Goal: Information Seeking & Learning: Learn about a topic

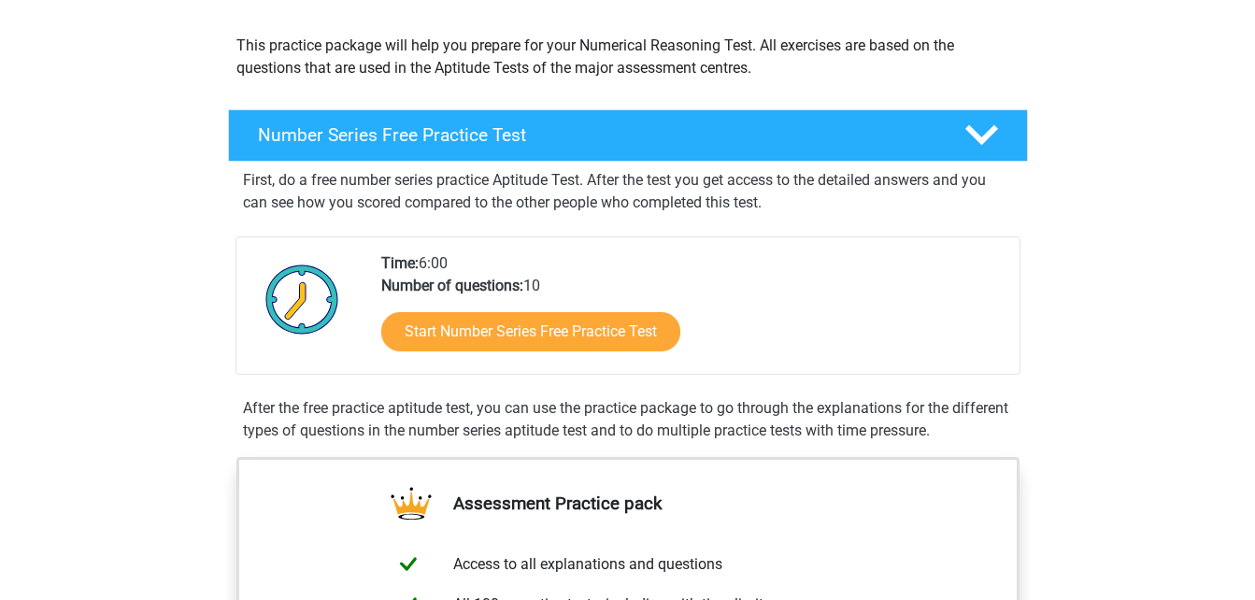
scroll to position [187, 0]
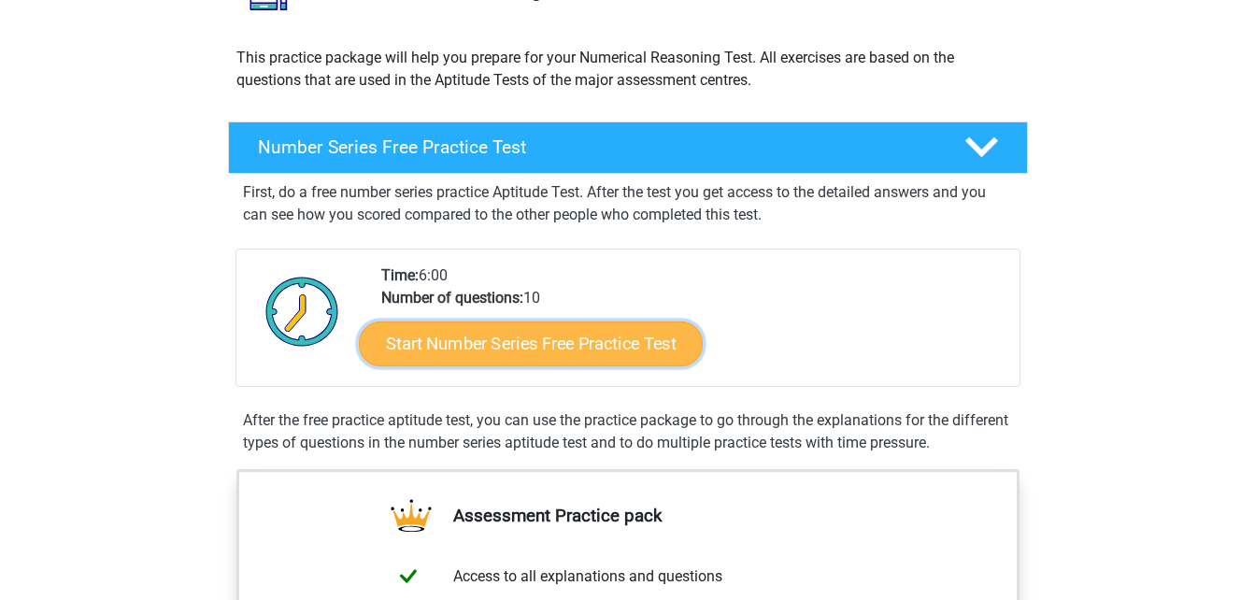
click at [616, 348] on link "Start Number Series Free Practice Test" at bounding box center [531, 342] width 344 height 45
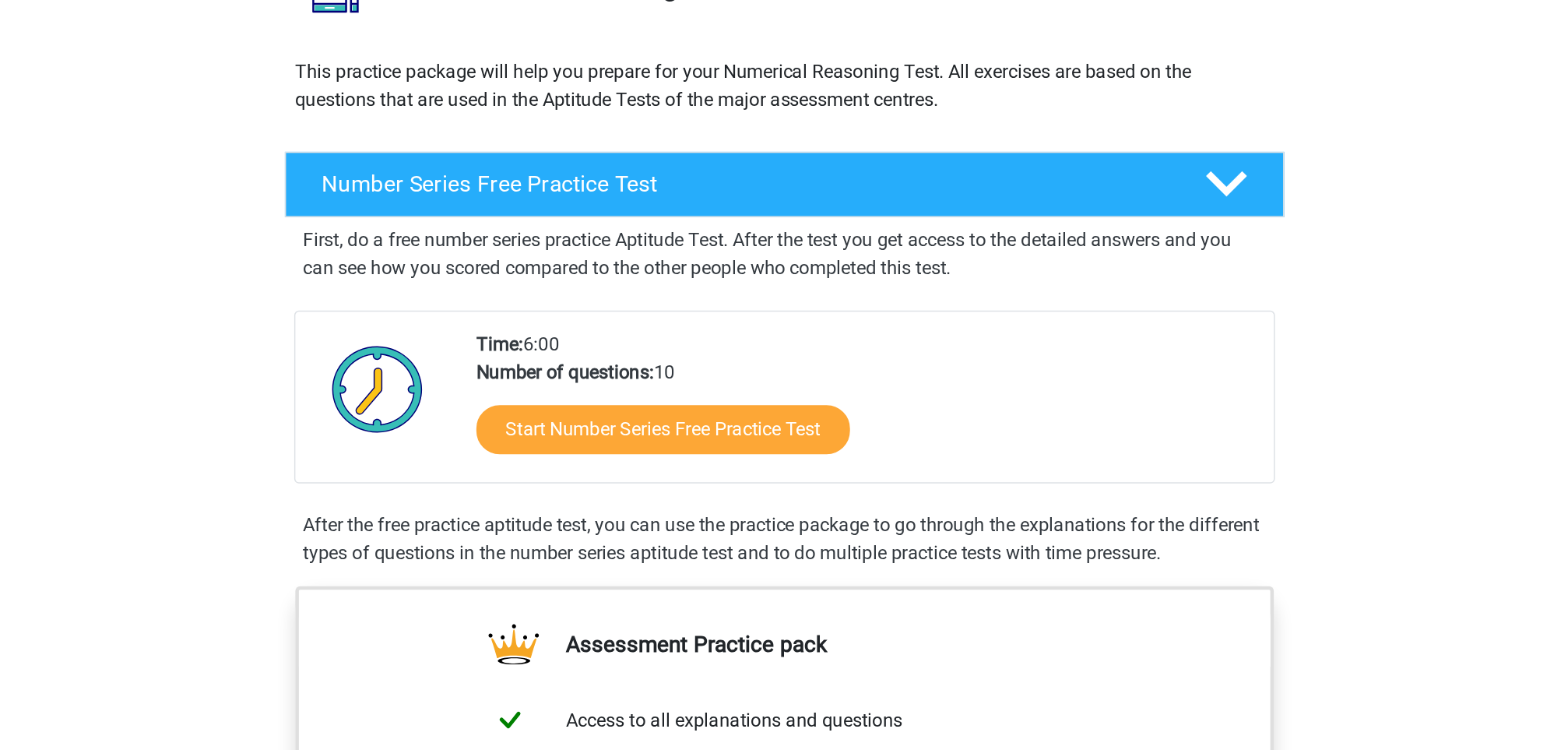
scroll to position [155, 0]
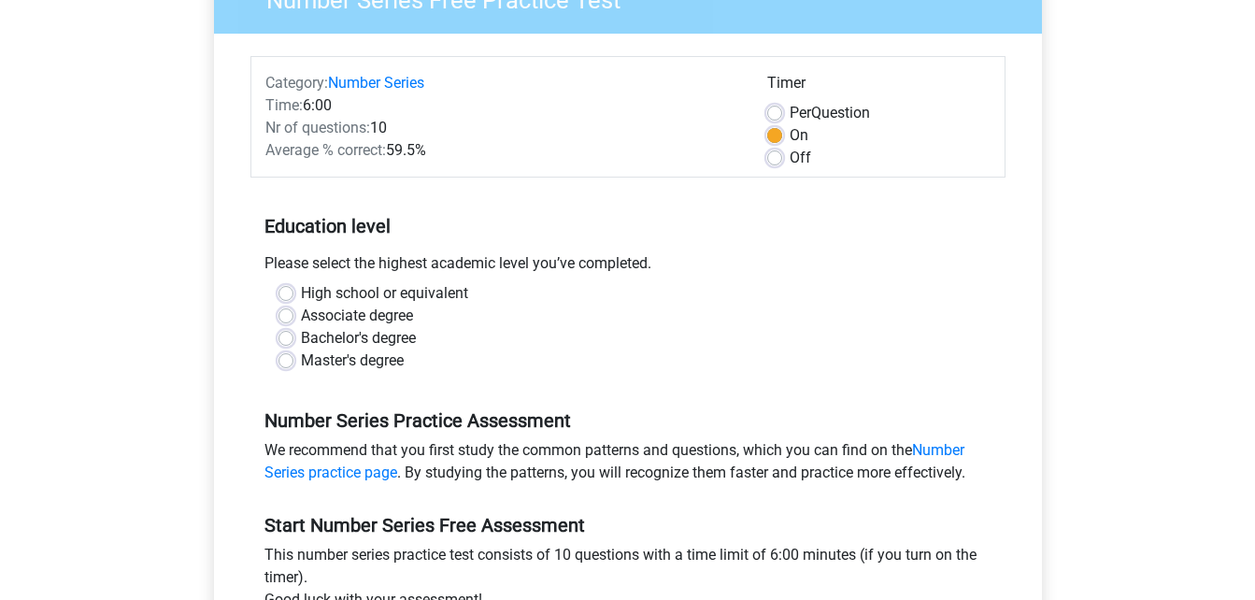
scroll to position [280, 0]
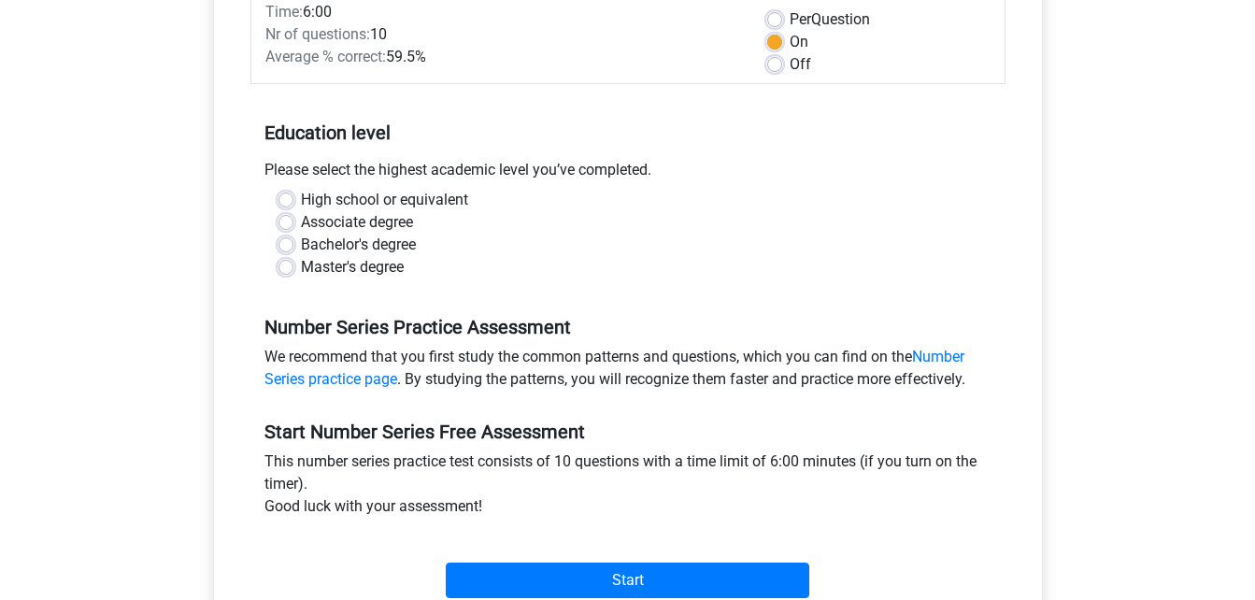
click at [301, 267] on label "Master's degree" at bounding box center [352, 267] width 103 height 22
click at [290, 267] on input "Master's degree" at bounding box center [285, 265] width 15 height 19
radio input "true"
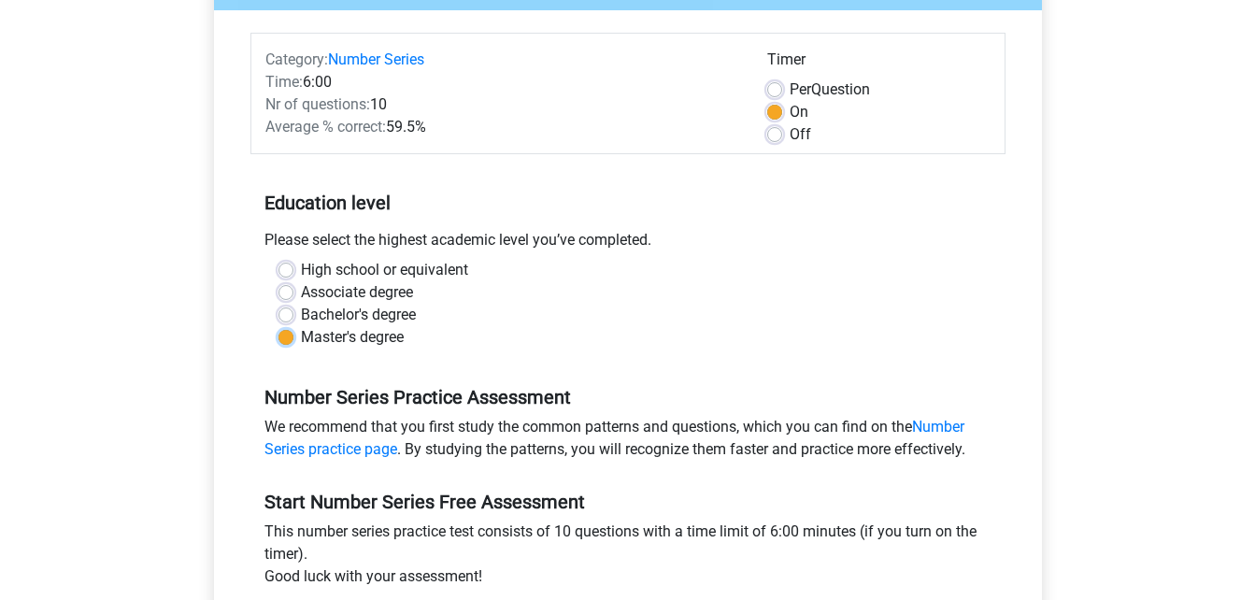
scroll to position [374, 0]
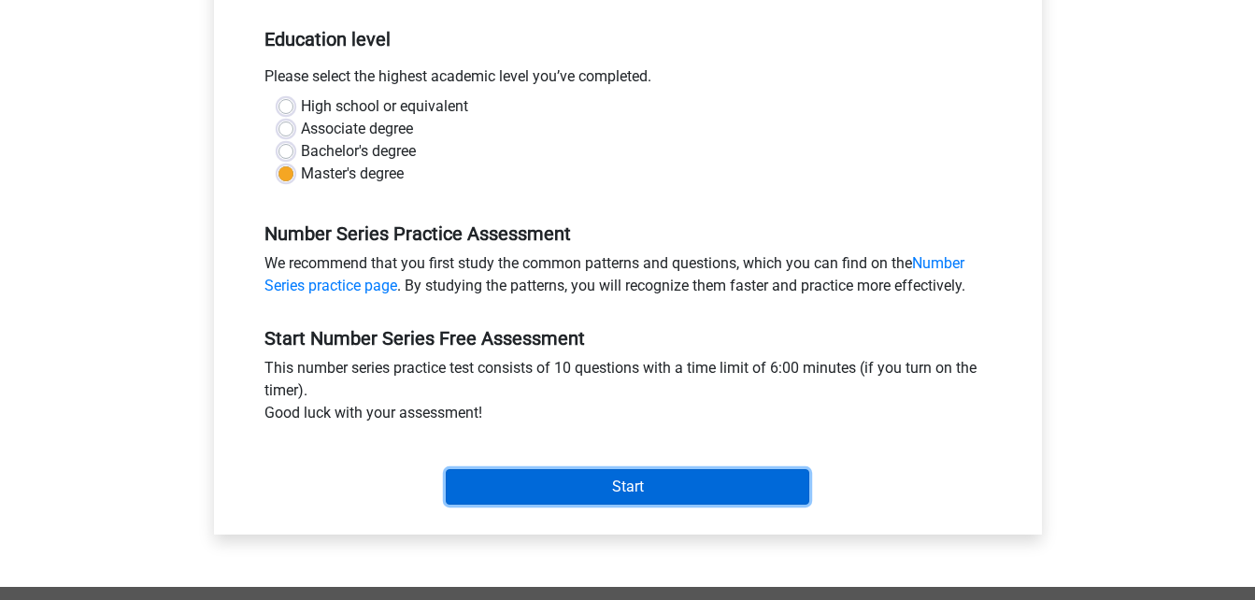
click at [639, 488] on input "Start" at bounding box center [627, 486] width 363 height 35
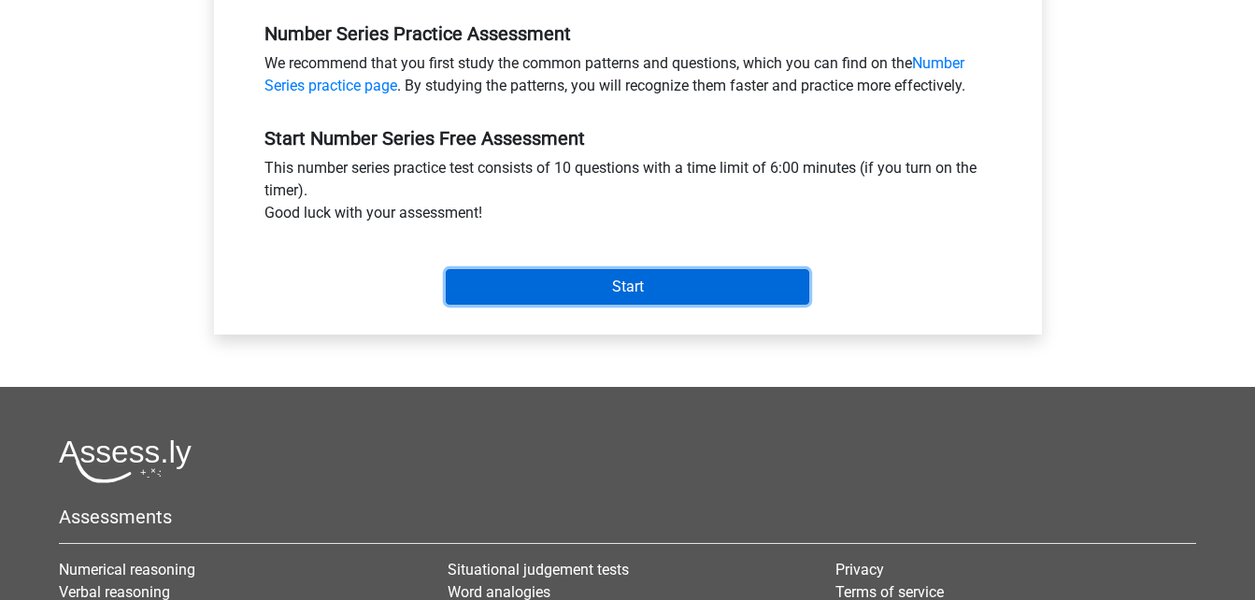
scroll to position [561, 0]
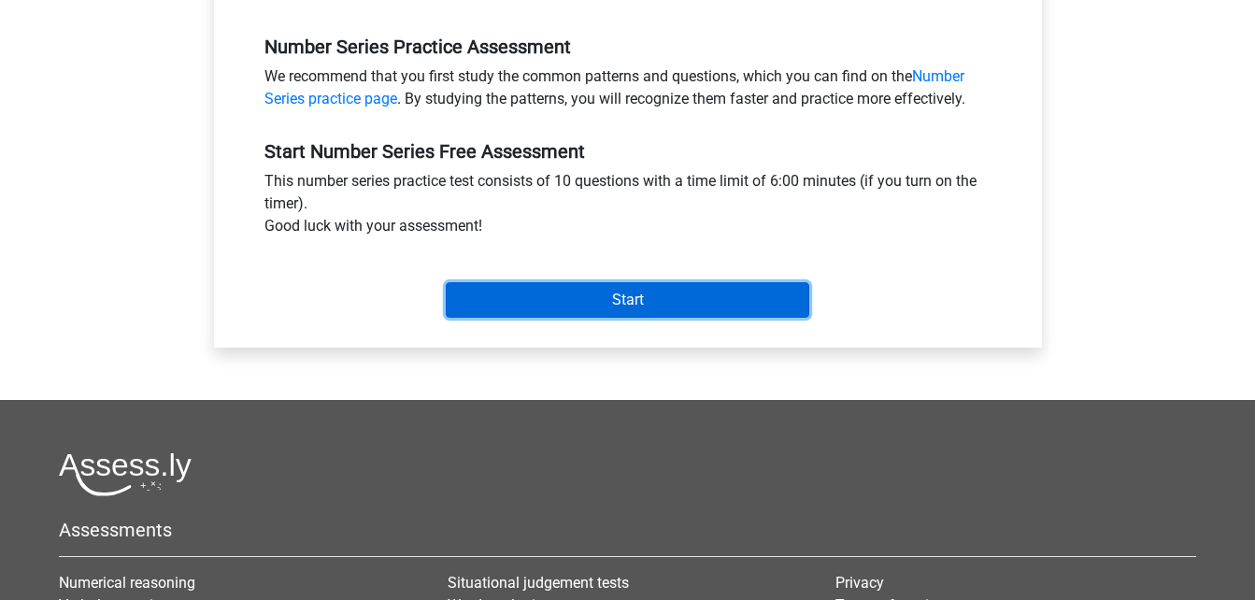
click at [626, 311] on input "Start" at bounding box center [627, 299] width 363 height 35
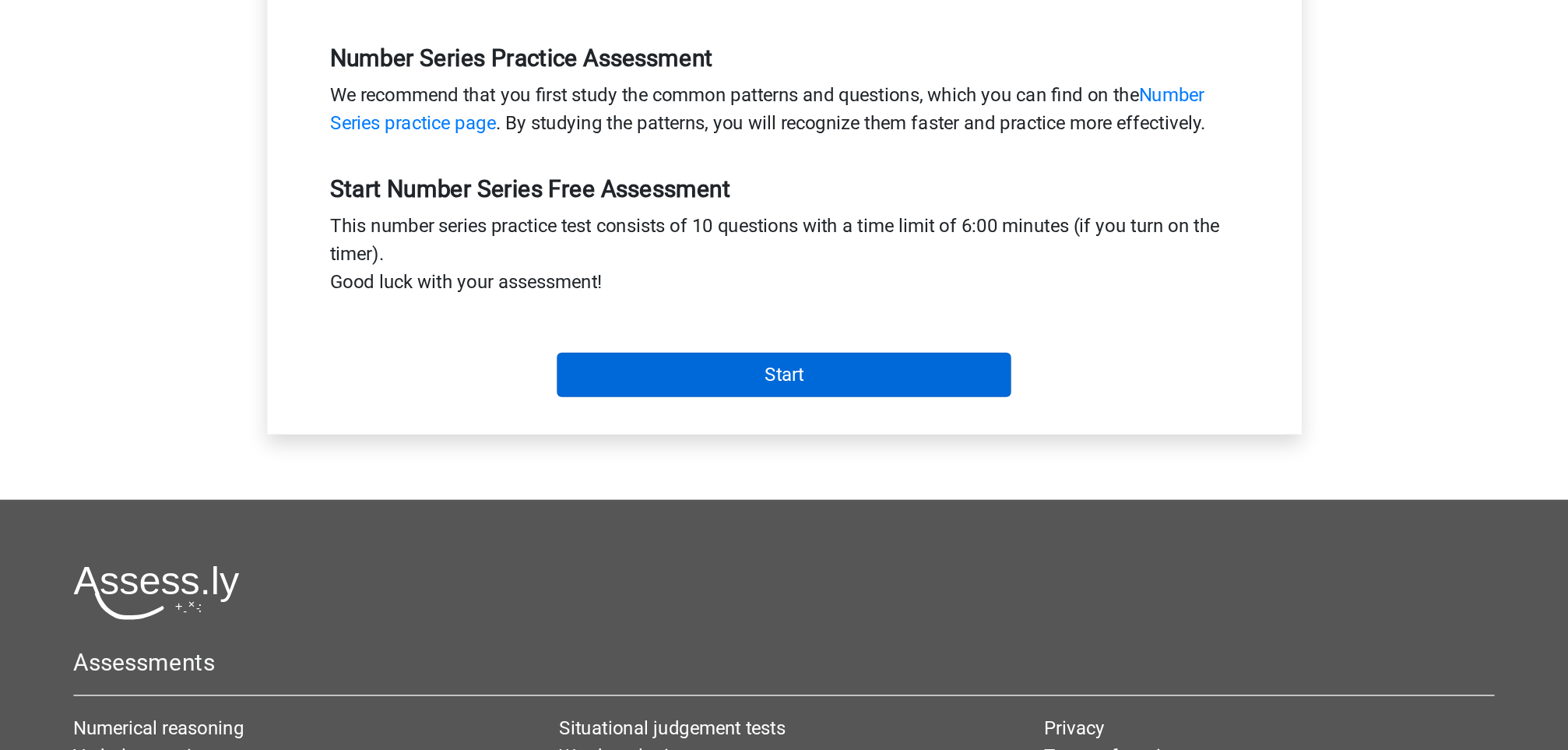
scroll to position [463, 0]
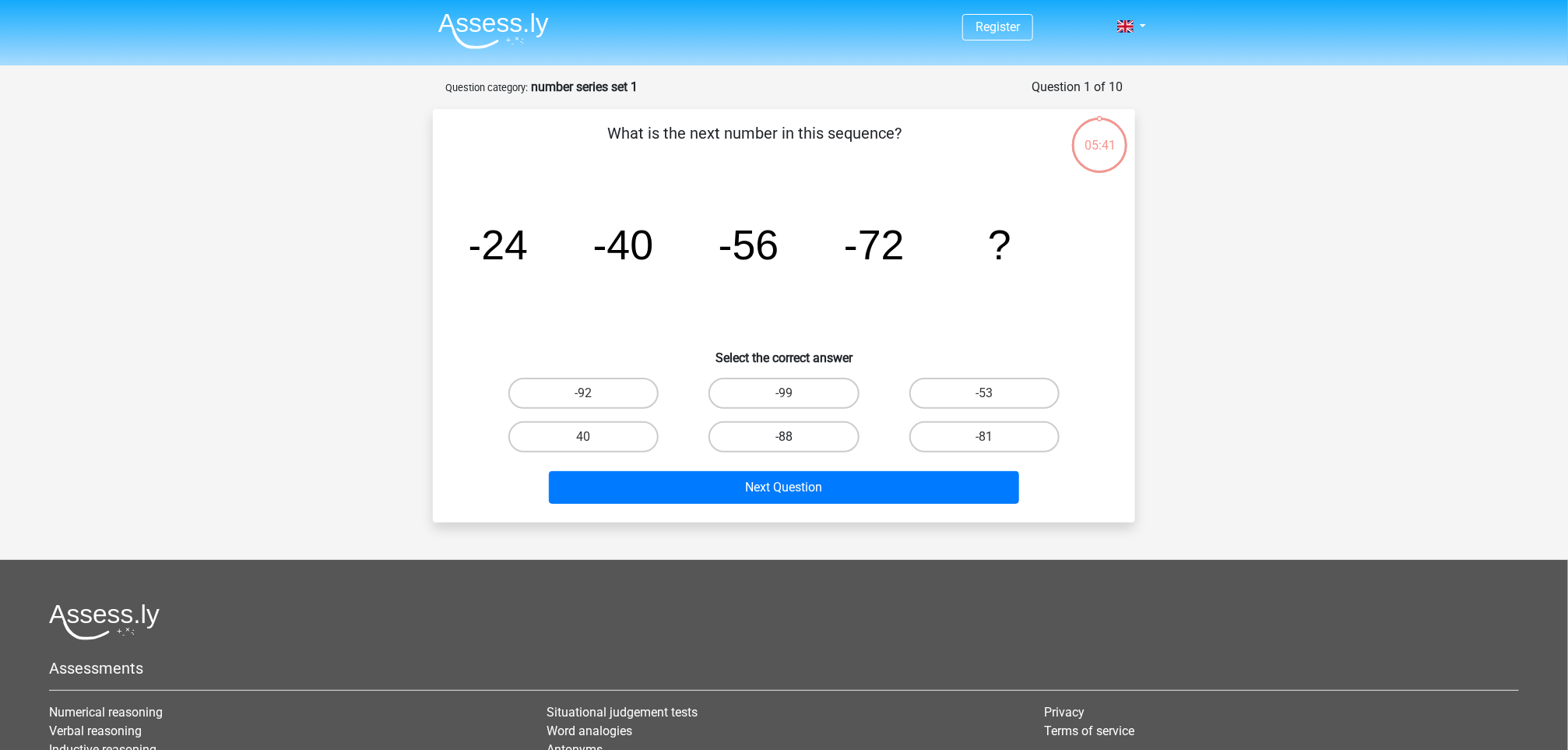
click at [779, 439] on label "-88" at bounding box center [784, 436] width 150 height 31
click at [784, 439] on input "-88" at bounding box center [789, 442] width 10 height 10
radio input "true"
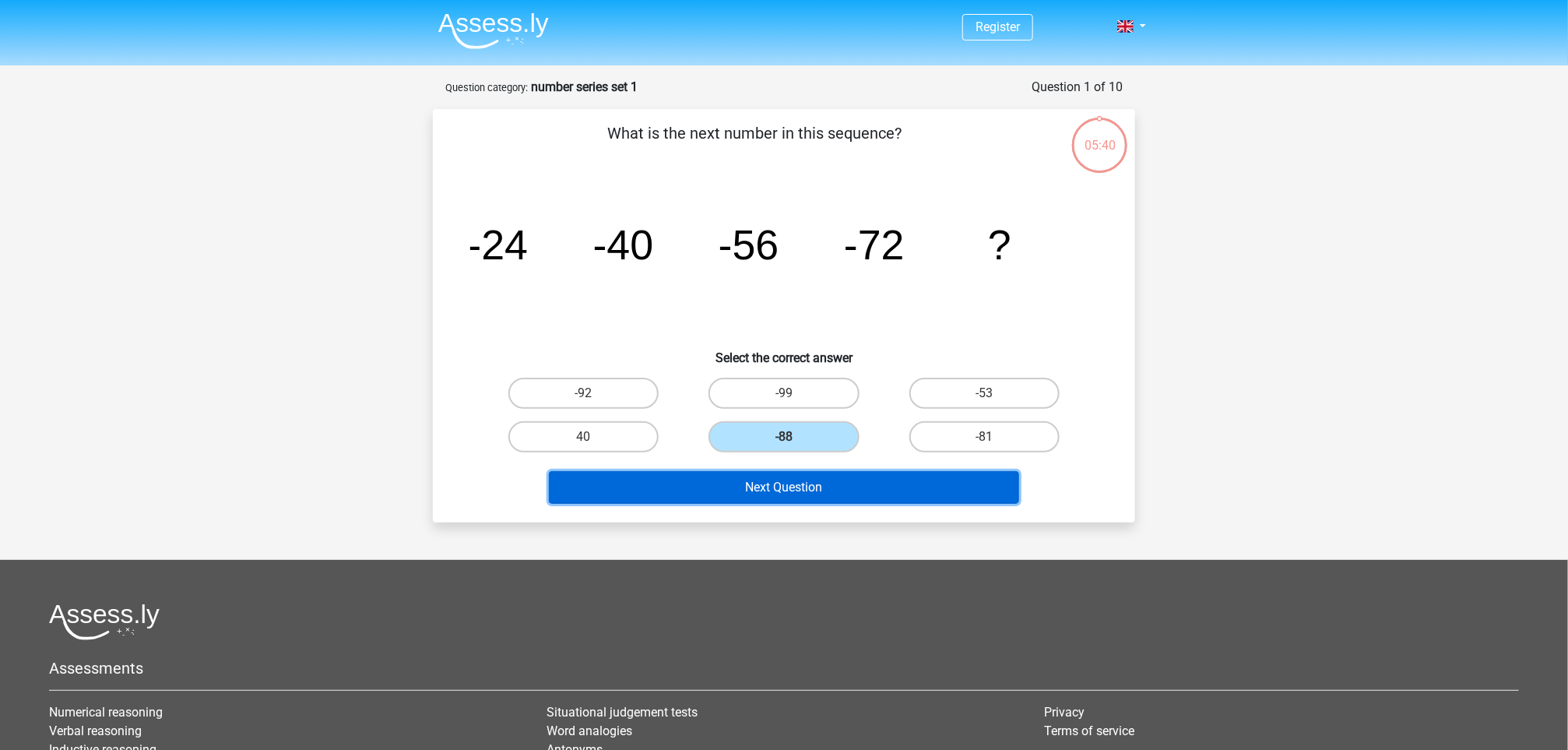
click at [779, 489] on button "Next Question" at bounding box center [784, 487] width 471 height 32
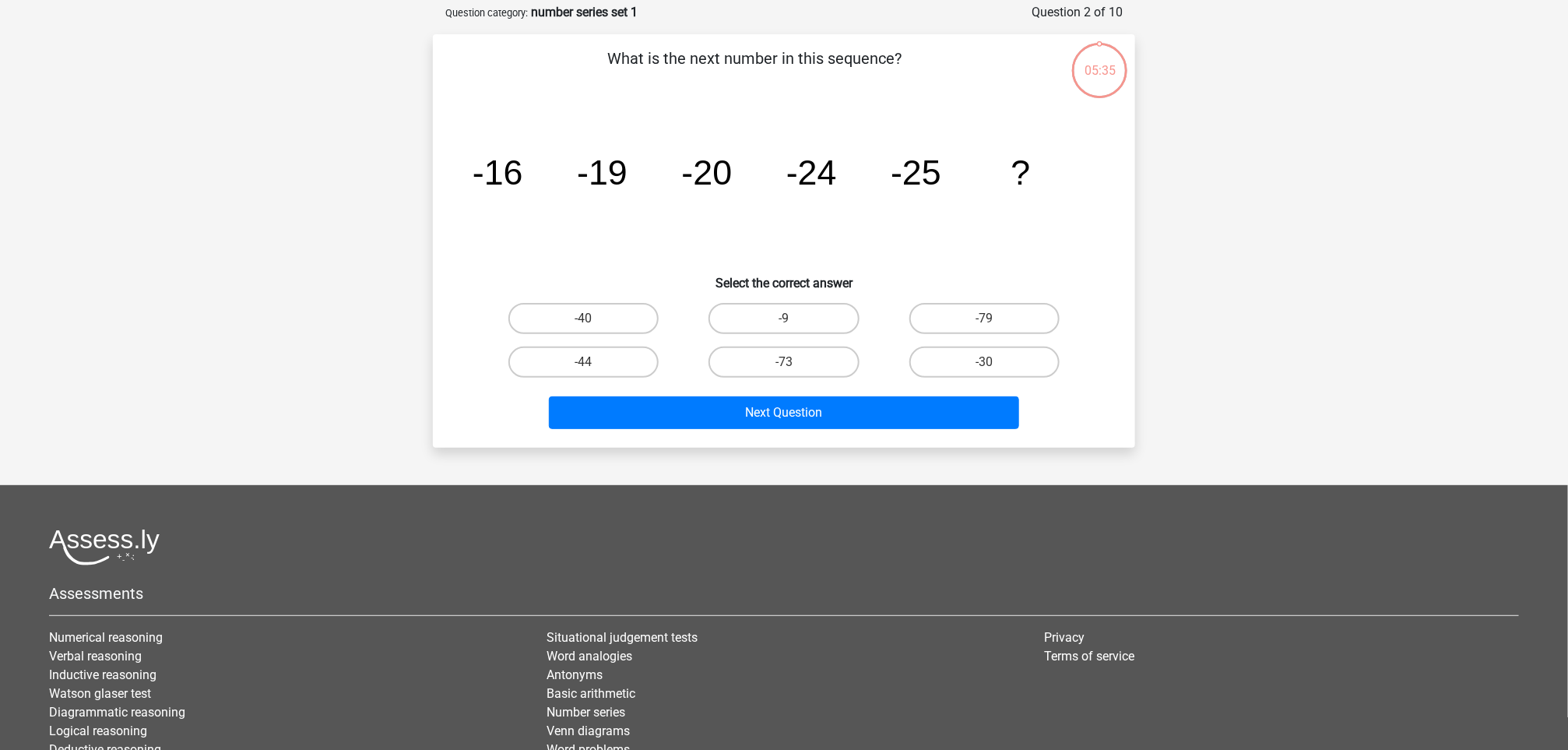
scroll to position [78, 0]
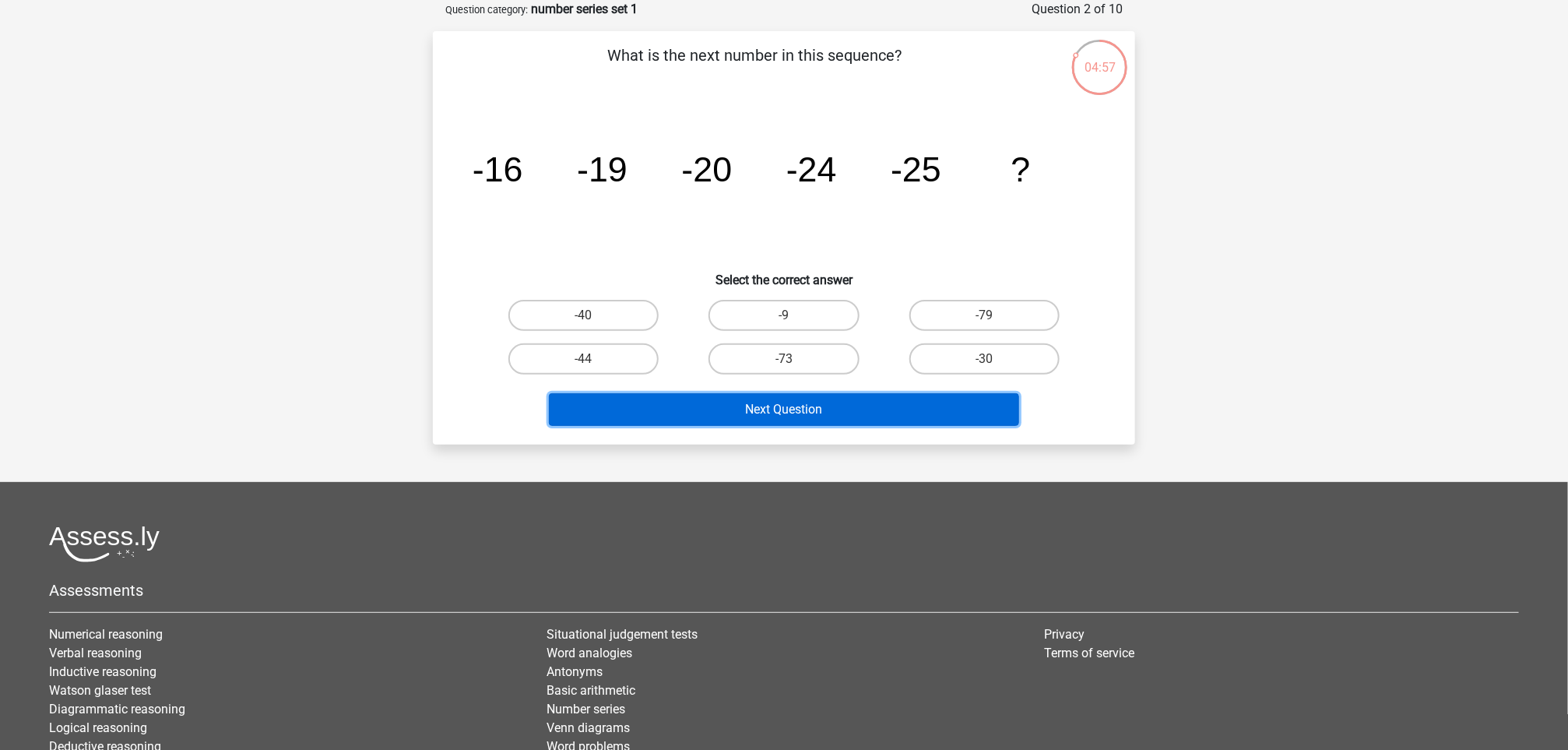
click at [876, 408] on button "Next Question" at bounding box center [784, 409] width 471 height 32
click at [814, 397] on button "Next Question" at bounding box center [784, 409] width 471 height 32
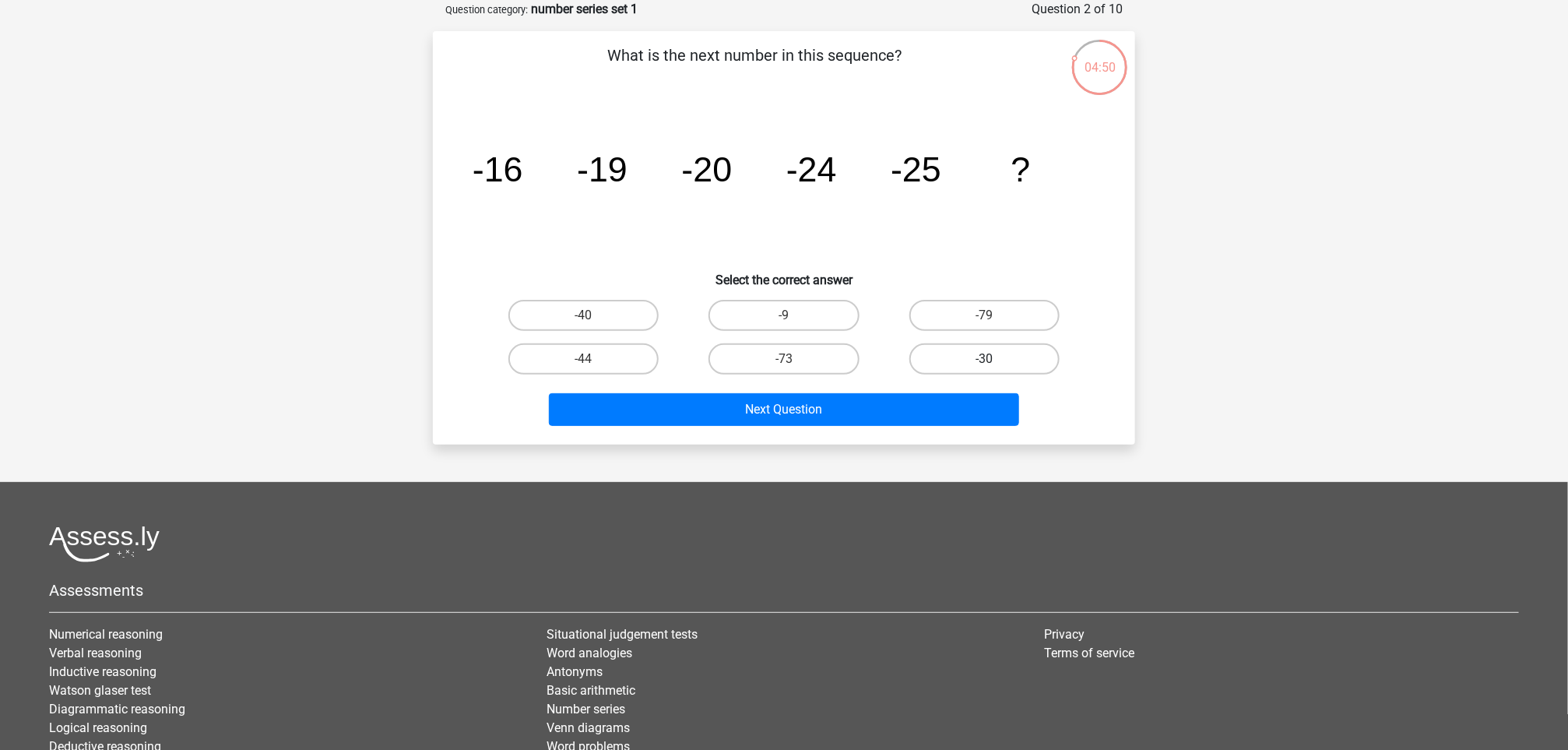
click at [969, 358] on label "-30" at bounding box center [984, 358] width 150 height 31
click at [984, 359] on input "-30" at bounding box center [989, 364] width 10 height 10
radio input "true"
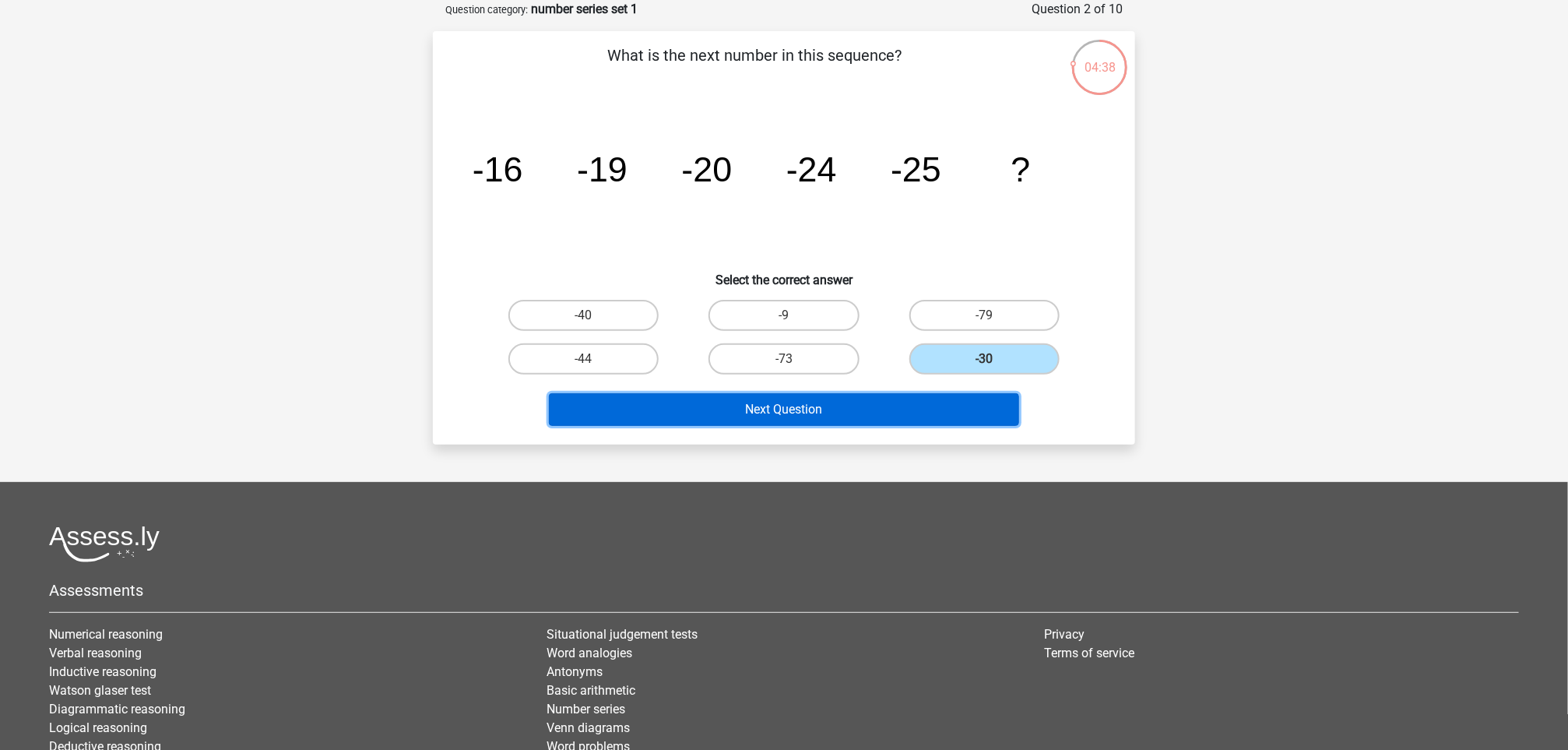
click at [746, 399] on button "Next Question" at bounding box center [784, 409] width 471 height 32
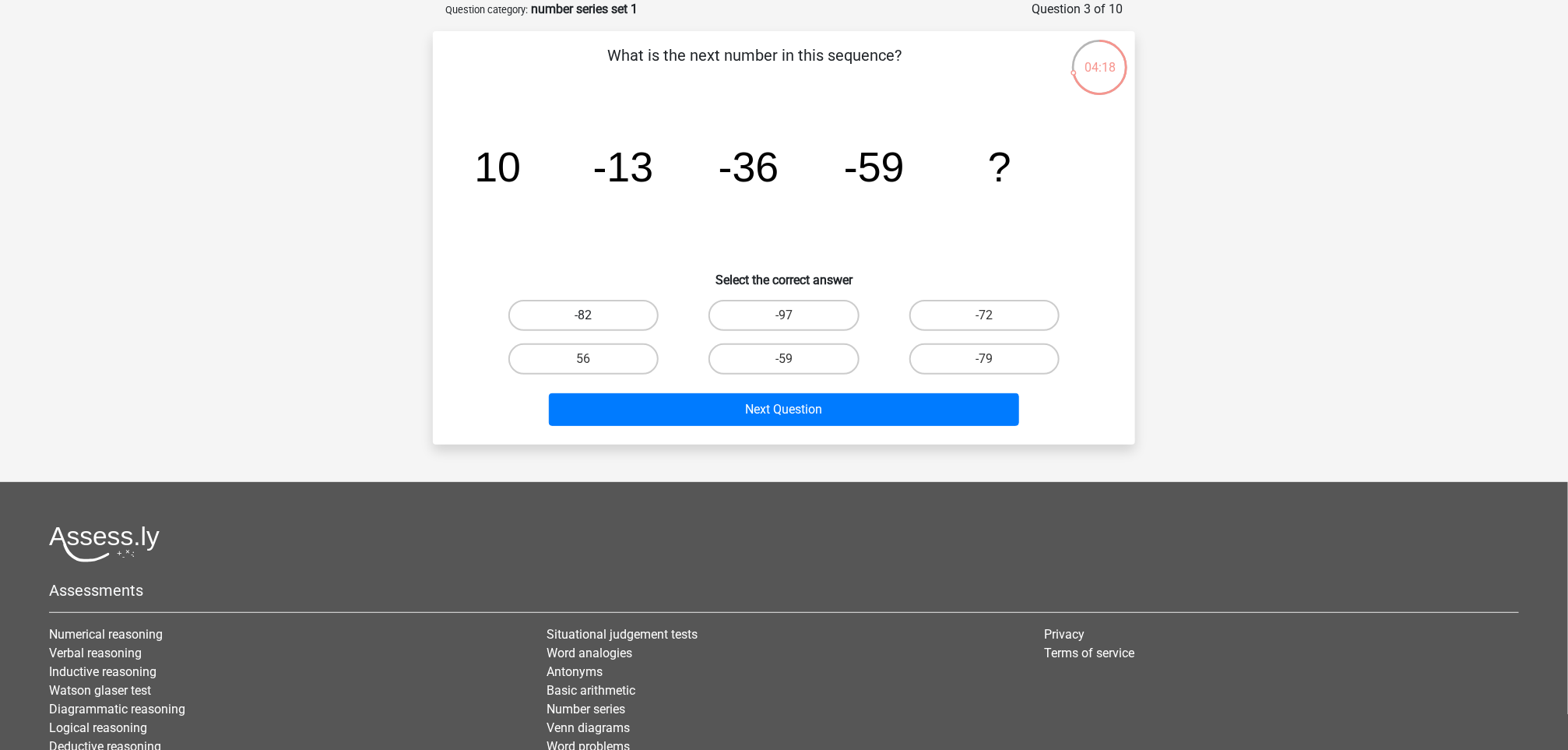
click at [587, 311] on label "-82" at bounding box center [584, 315] width 150 height 31
click at [587, 315] on input "-82" at bounding box center [589, 320] width 10 height 10
radio input "true"
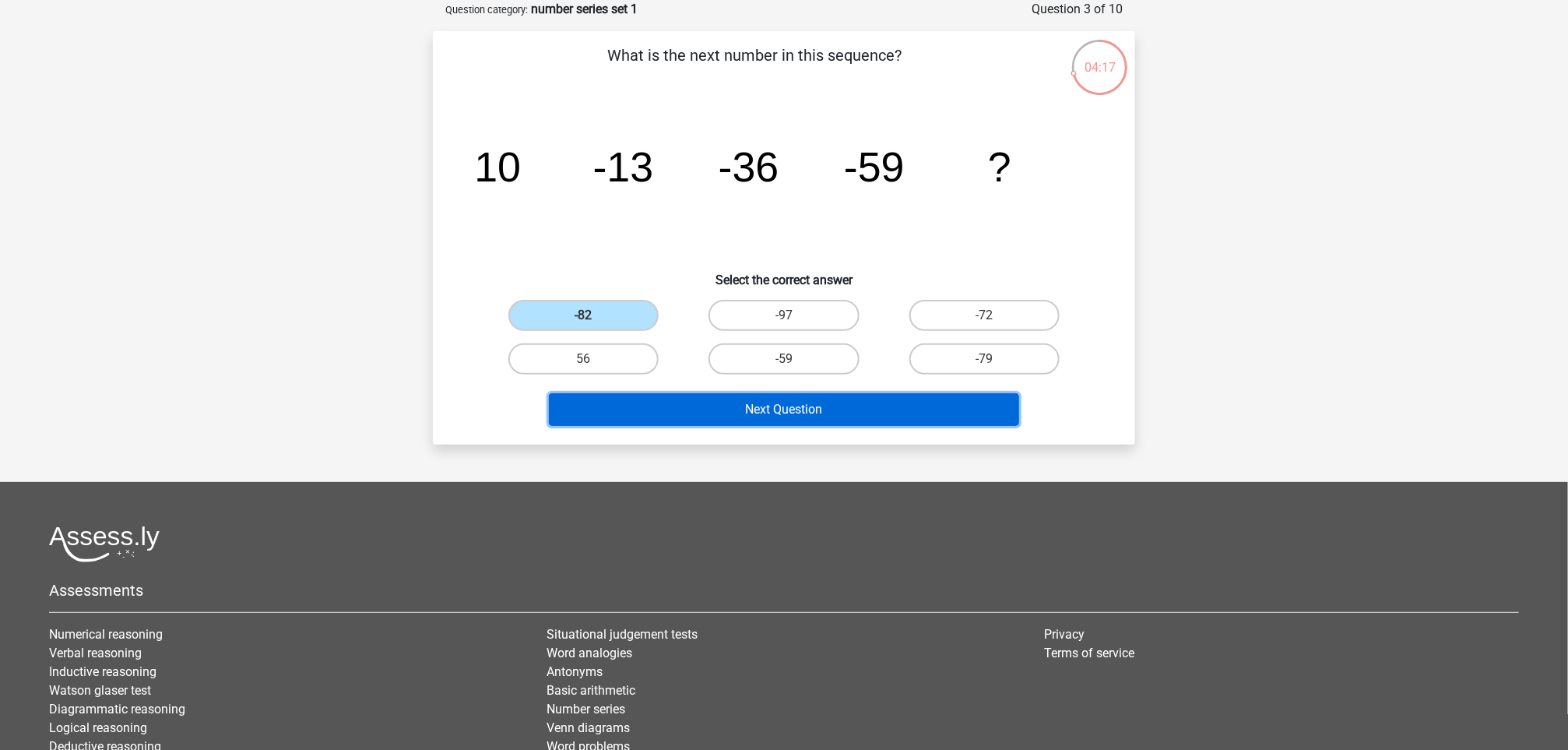
click at [780, 404] on button "Next Question" at bounding box center [784, 409] width 471 height 32
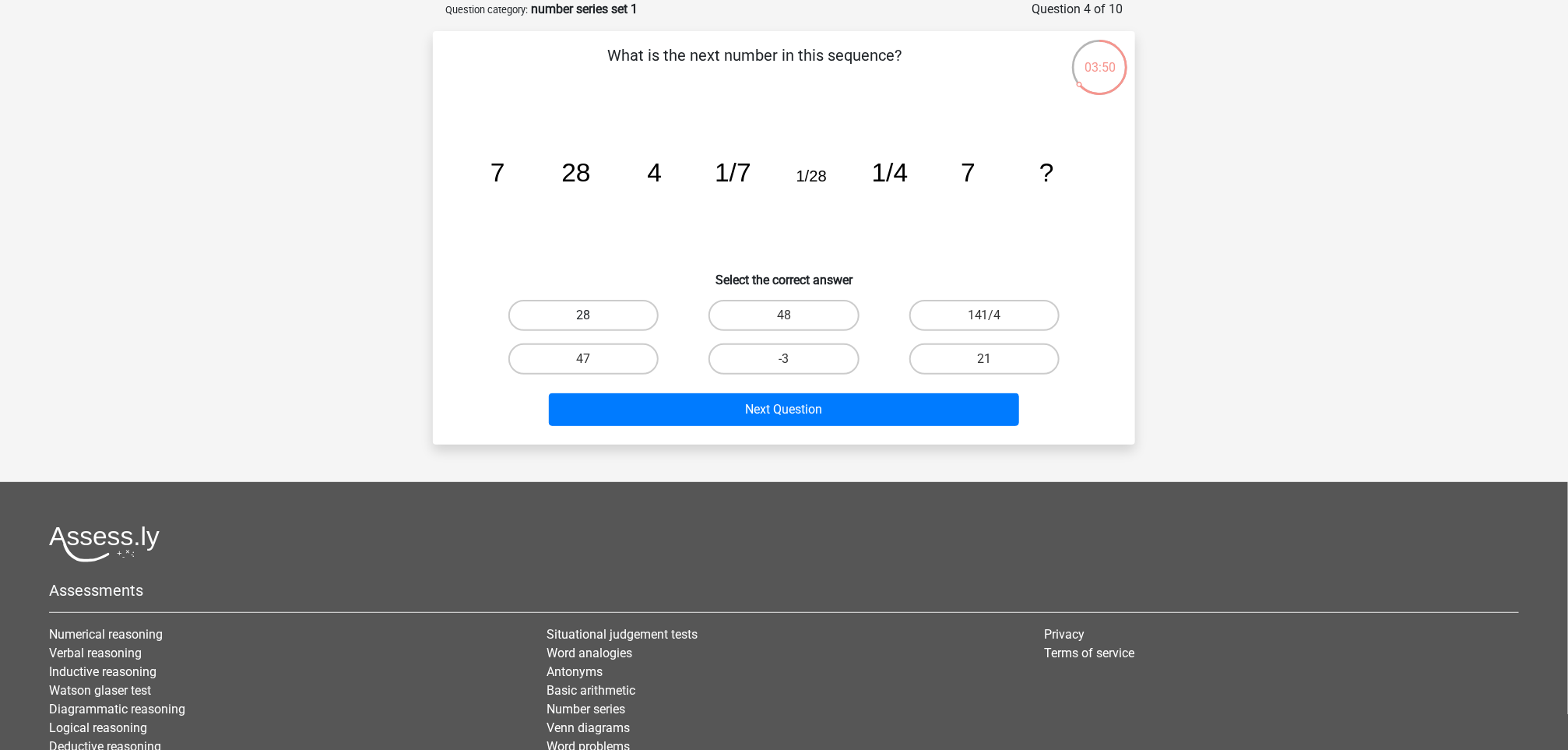
click at [605, 309] on label "28" at bounding box center [584, 315] width 150 height 31
click at [594, 315] on input "28" at bounding box center [589, 320] width 10 height 10
radio input "true"
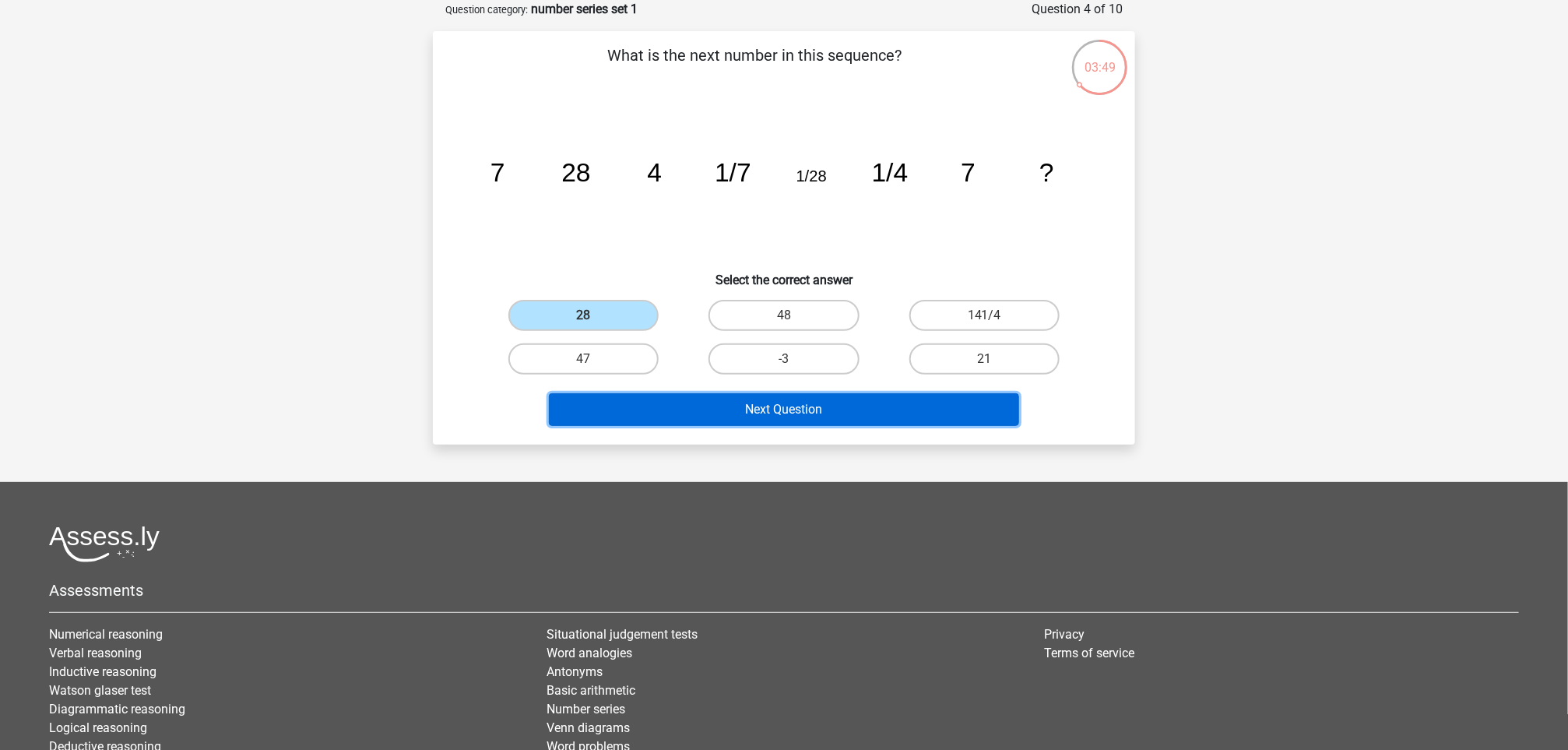
click at [778, 402] on button "Next Question" at bounding box center [784, 409] width 471 height 32
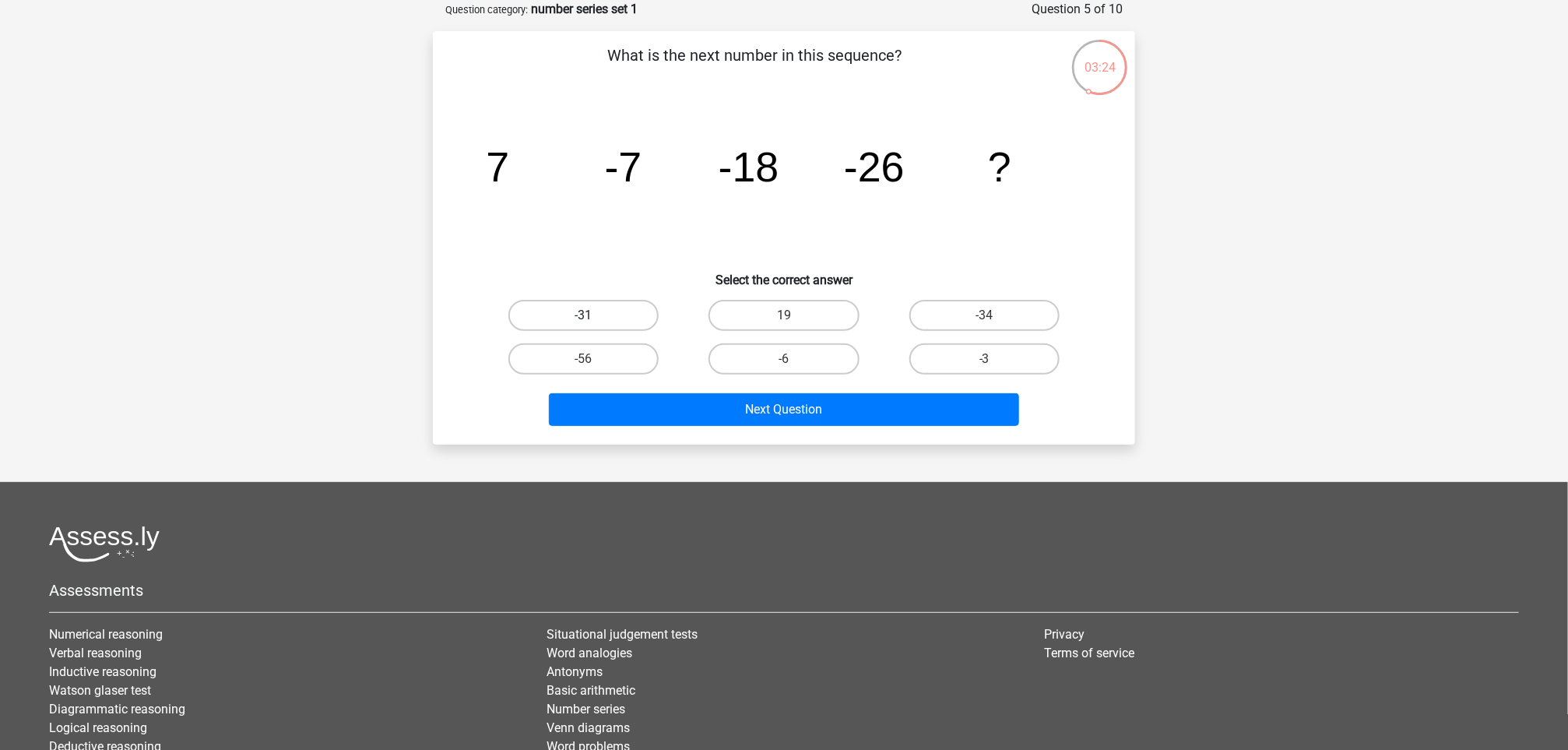
click at [622, 309] on label "-31" at bounding box center [584, 315] width 150 height 31
click at [594, 315] on input "-31" at bounding box center [589, 320] width 10 height 10
radio input "true"
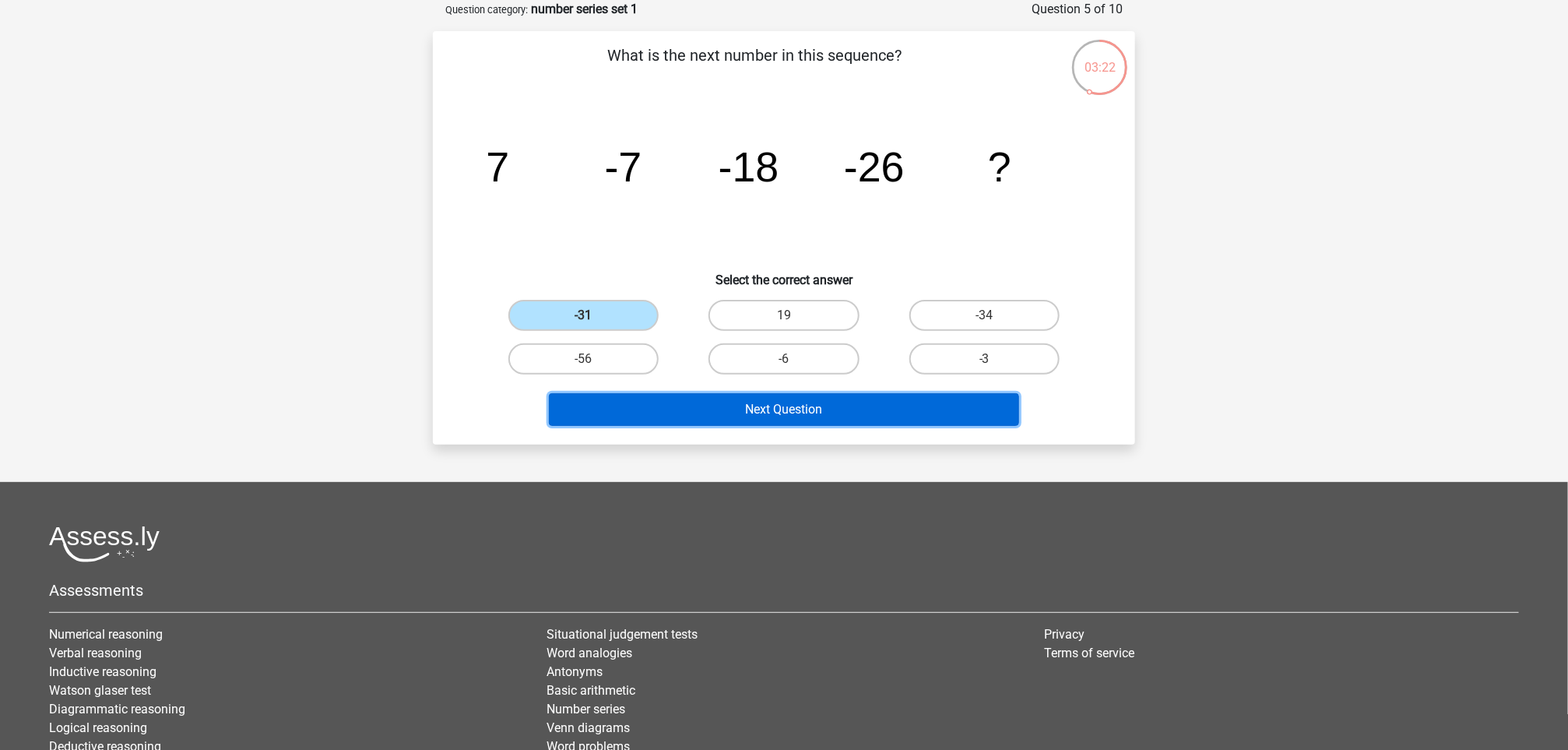
click at [764, 402] on button "Next Question" at bounding box center [784, 409] width 471 height 32
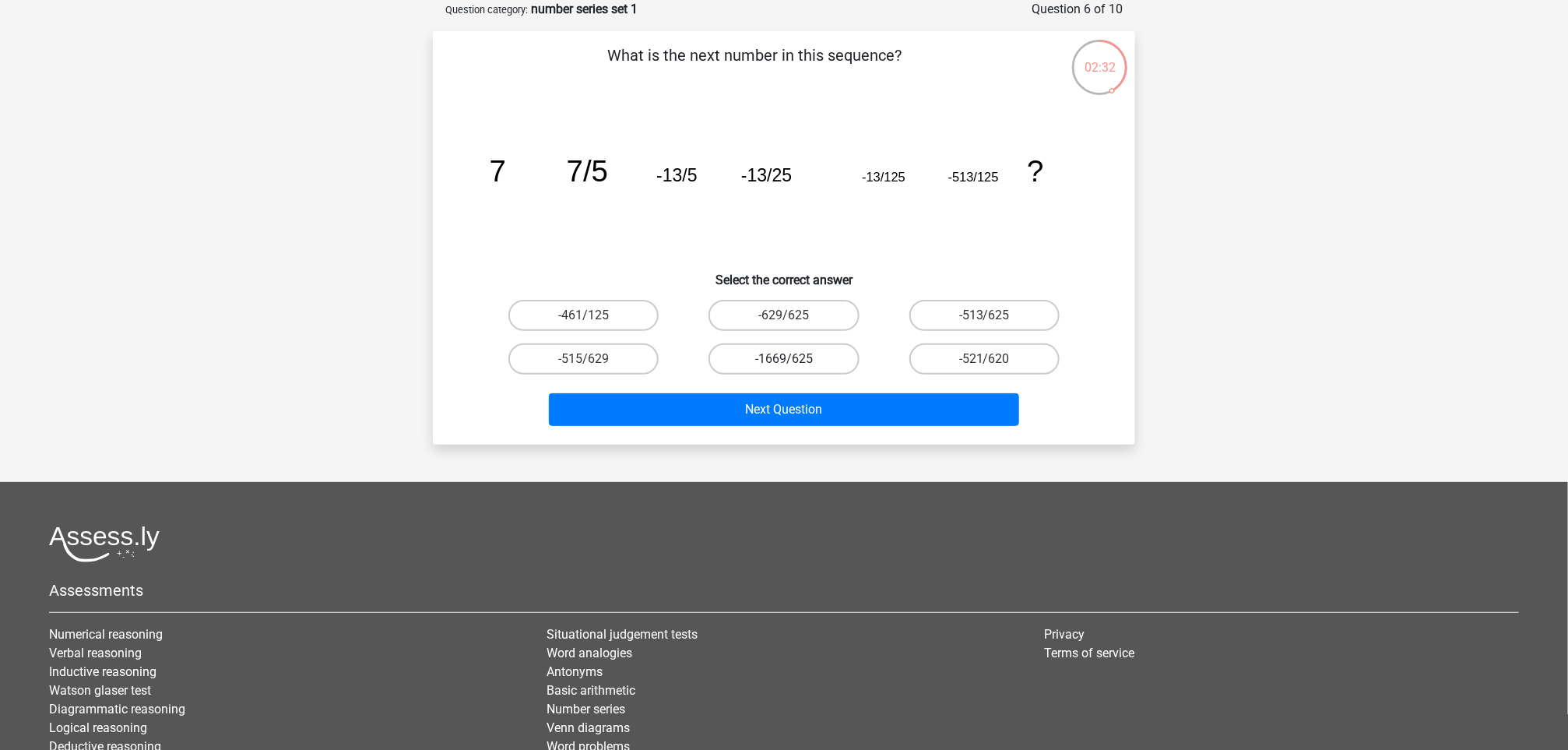
click at [769, 350] on label "-1669/625" at bounding box center [784, 358] width 150 height 31
click at [784, 359] on input "-1669/625" at bounding box center [789, 364] width 10 height 10
radio input "true"
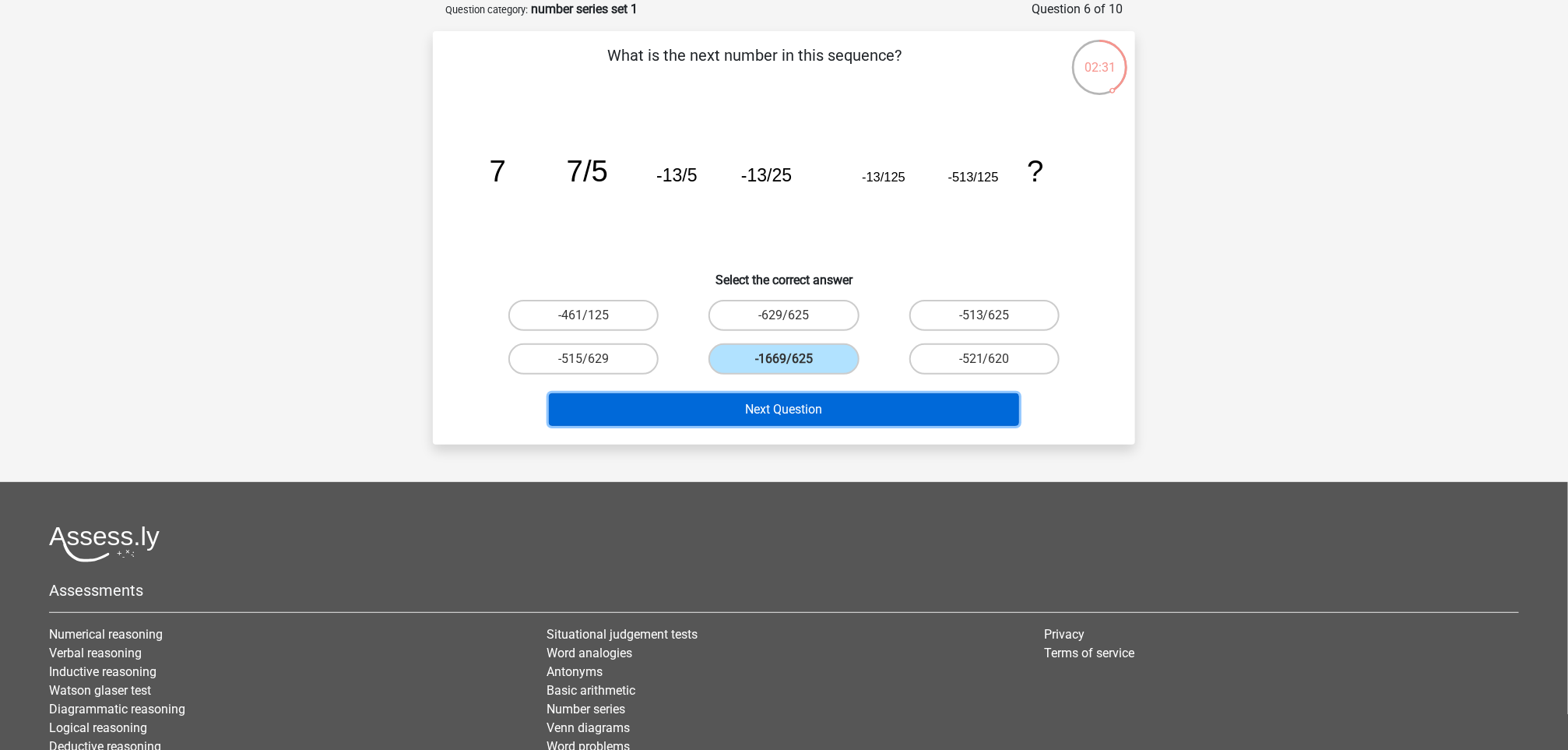
click at [784, 398] on button "Next Question" at bounding box center [784, 409] width 471 height 32
click at [760, 398] on button "Next Question" at bounding box center [784, 409] width 471 height 32
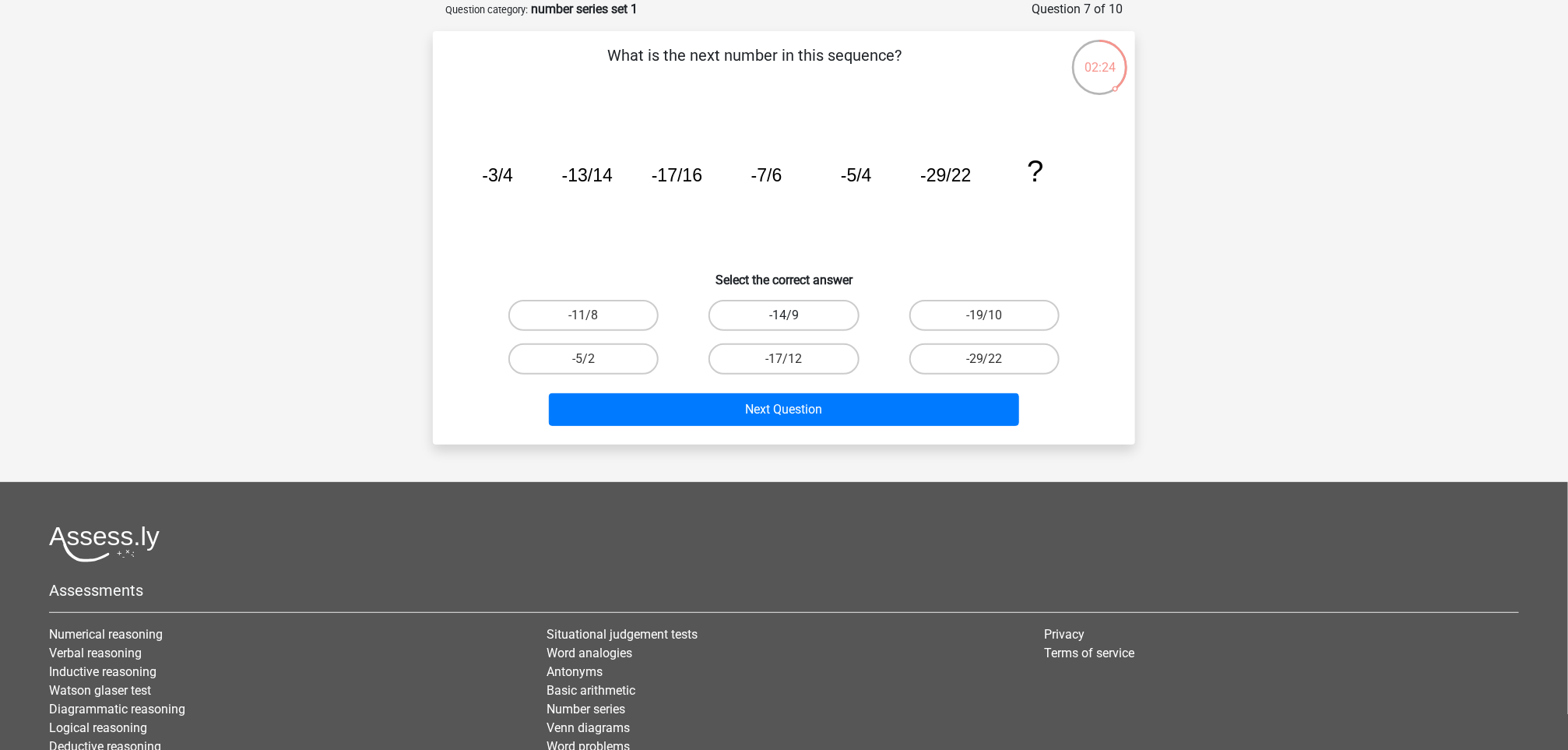
click at [772, 318] on label "-14/9" at bounding box center [784, 315] width 150 height 31
click at [784, 318] on input "-14/9" at bounding box center [789, 320] width 10 height 10
radio input "true"
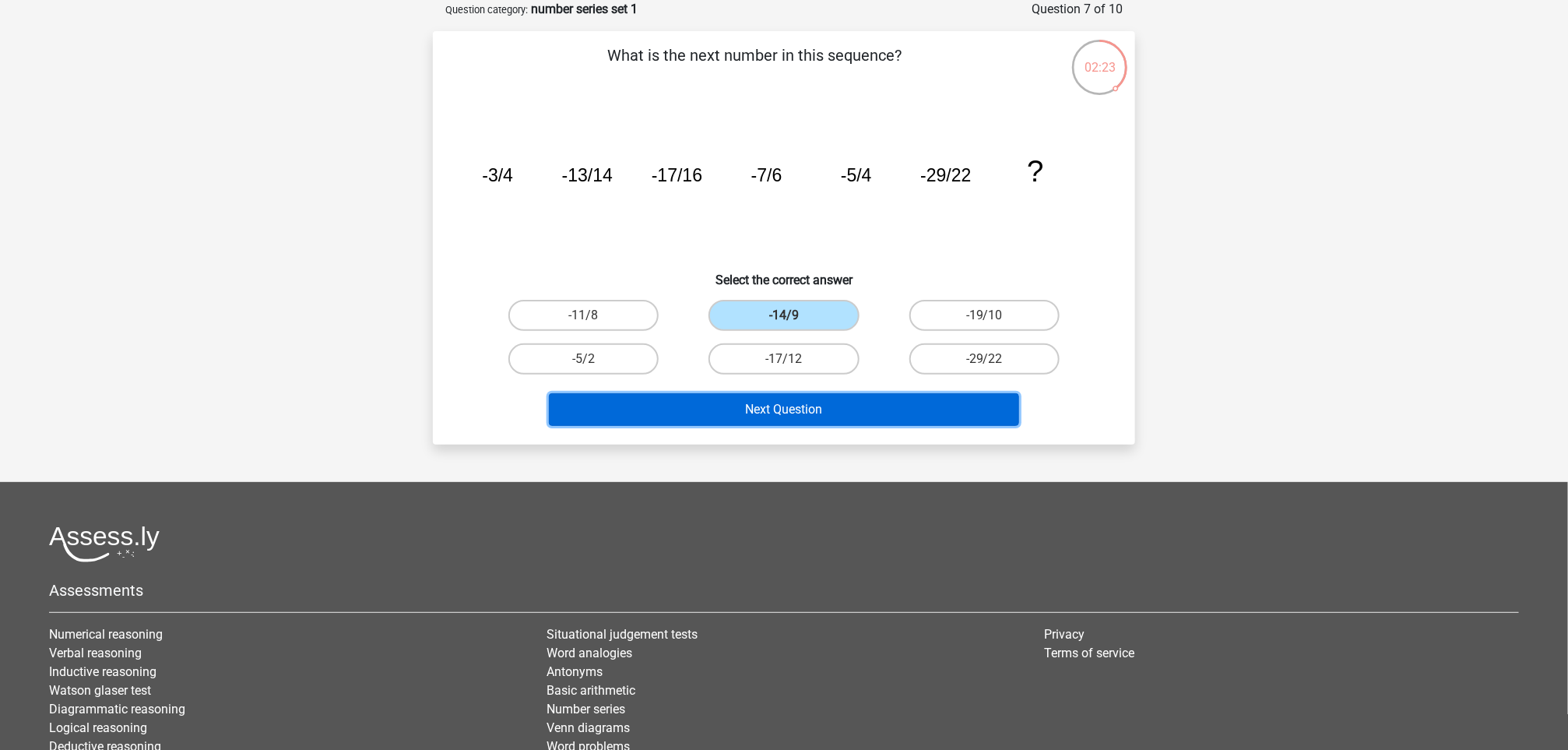
click at [788, 409] on button "Next Question" at bounding box center [784, 409] width 471 height 32
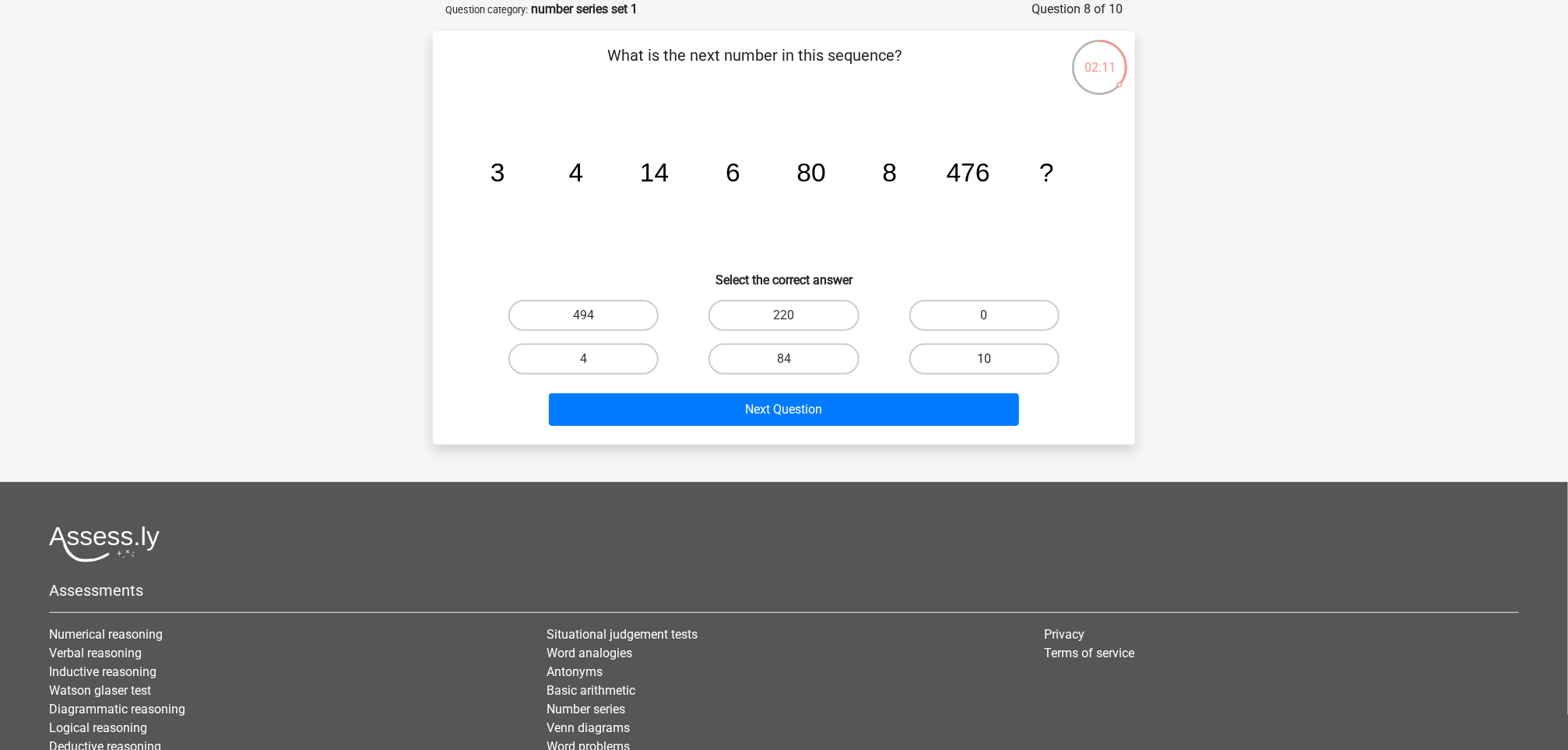
click at [982, 344] on label "10" at bounding box center [984, 358] width 150 height 31
click at [984, 359] on input "10" at bounding box center [989, 364] width 10 height 10
radio input "true"
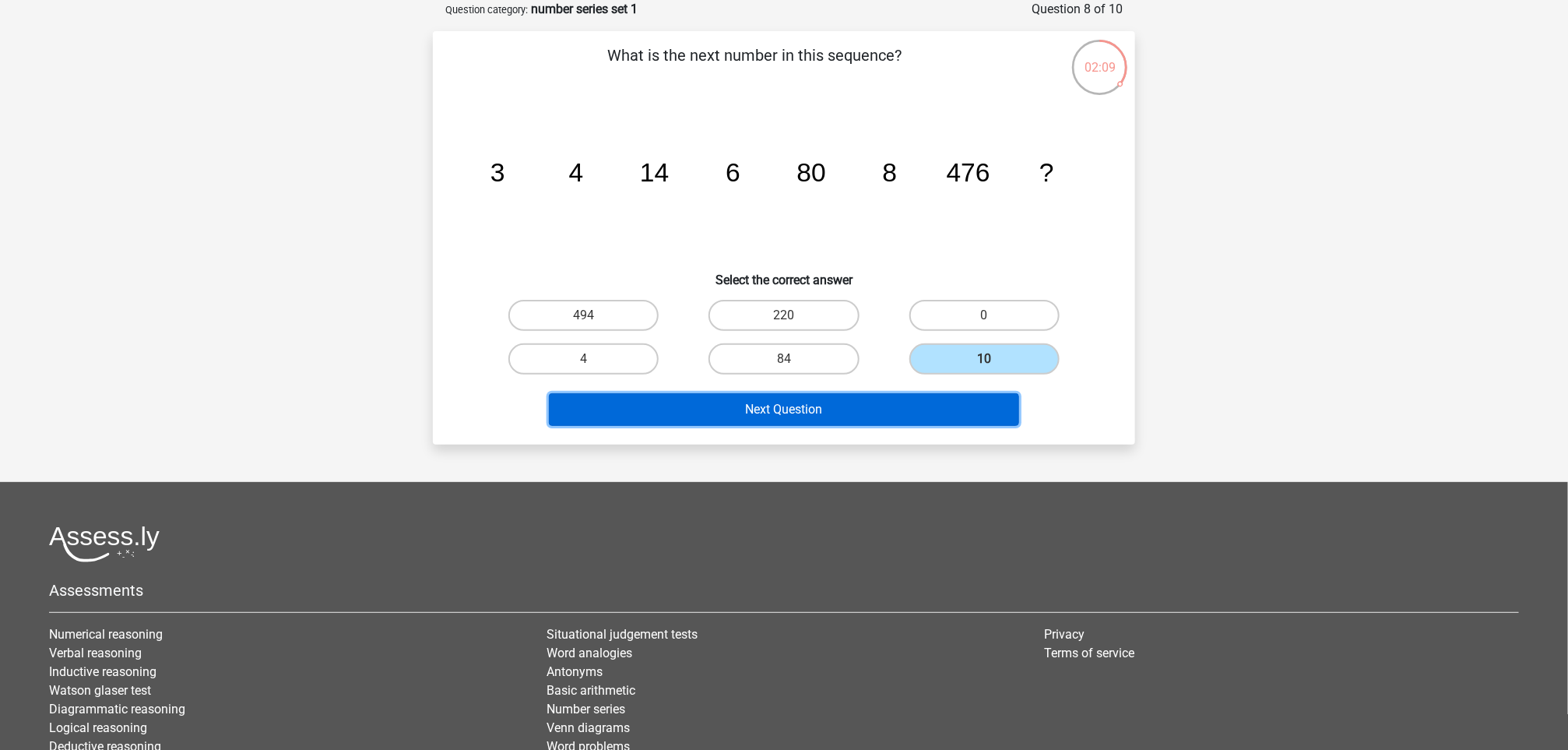
click at [820, 396] on button "Next Question" at bounding box center [784, 409] width 471 height 32
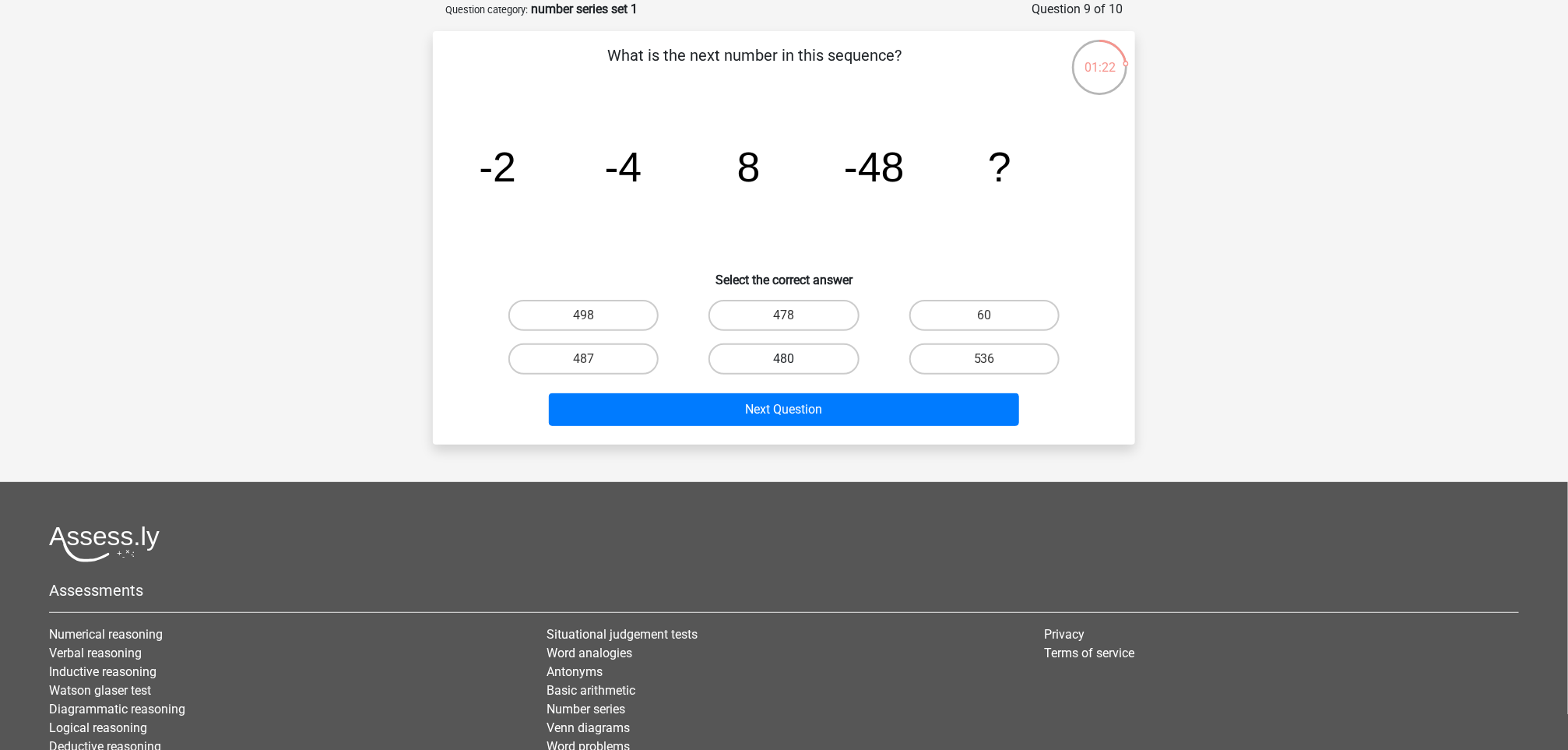
click at [807, 362] on label "480" at bounding box center [784, 358] width 150 height 31
click at [794, 362] on input "480" at bounding box center [789, 364] width 10 height 10
radio input "true"
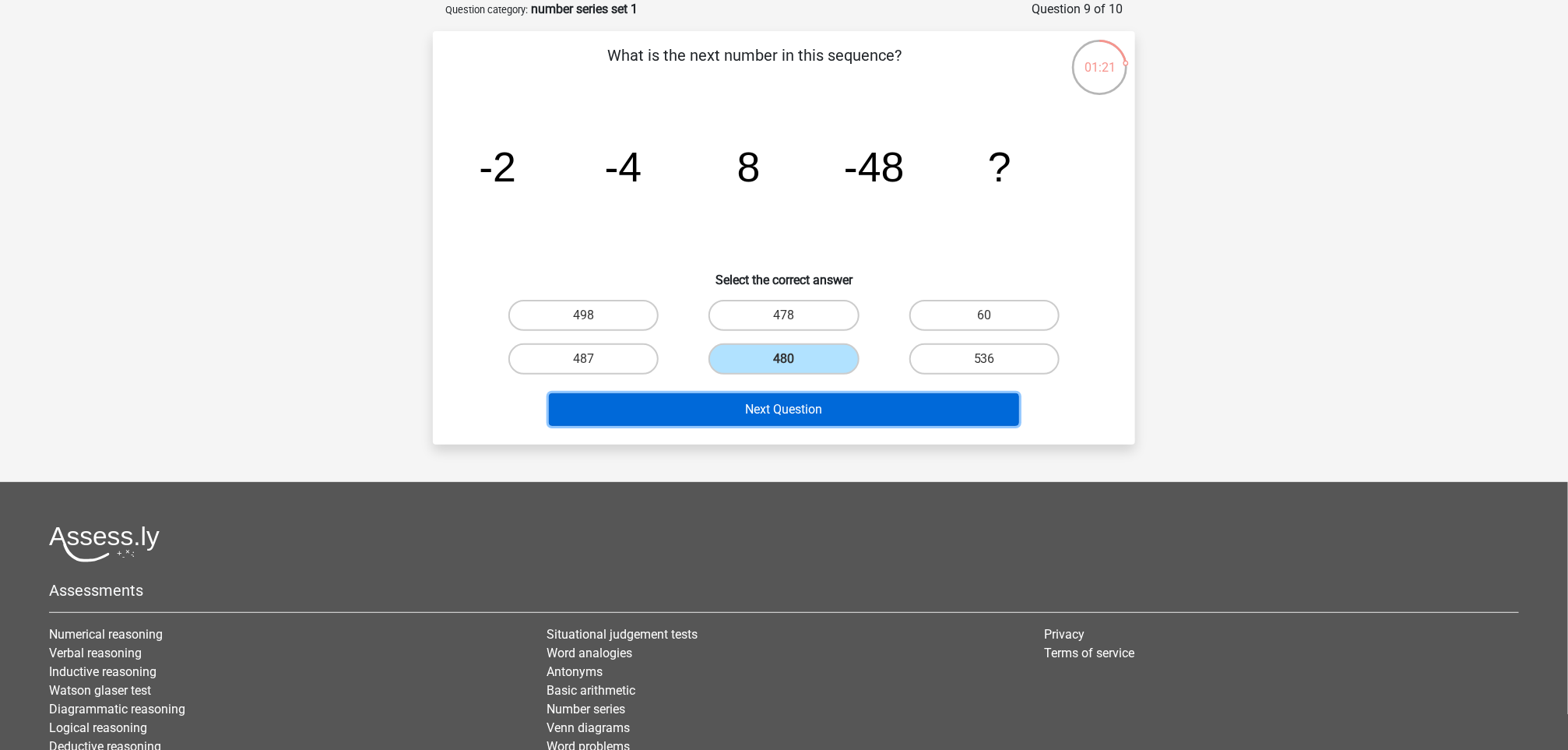
click at [806, 399] on button "Next Question" at bounding box center [784, 409] width 471 height 32
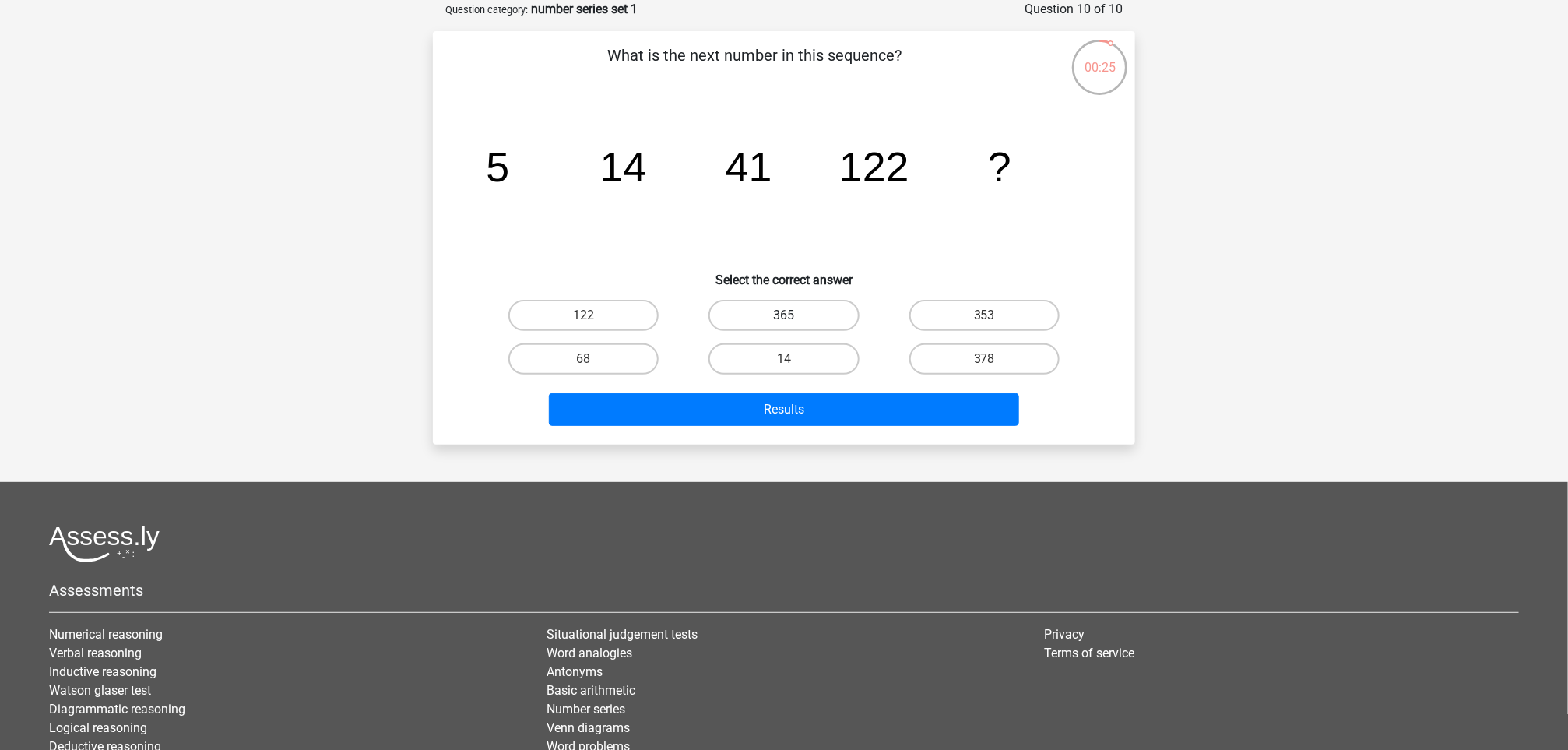
click at [769, 309] on label "365" at bounding box center [784, 315] width 150 height 31
click at [784, 315] on input "365" at bounding box center [789, 320] width 10 height 10
radio input "true"
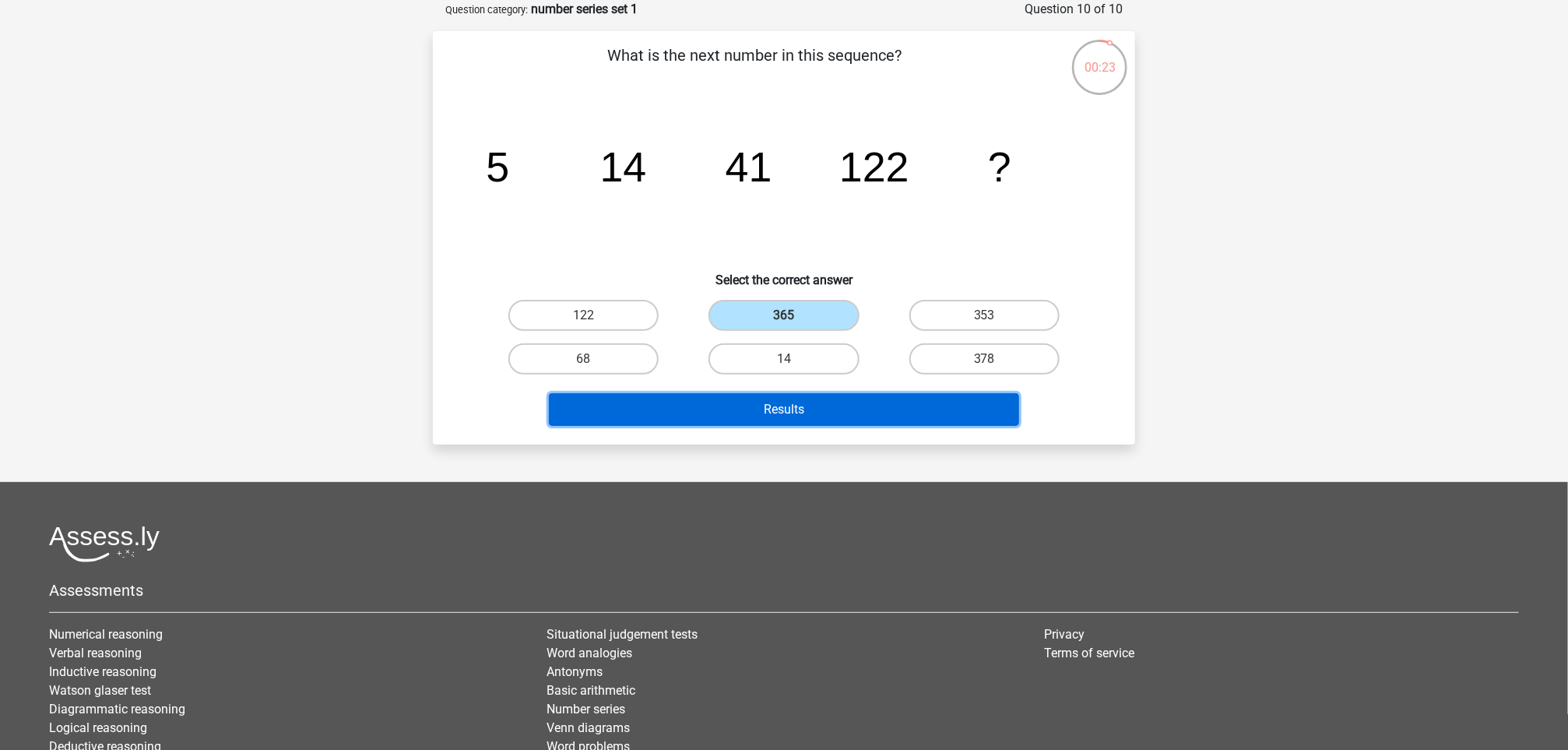
click at [799, 399] on button "Results" at bounding box center [784, 409] width 471 height 32
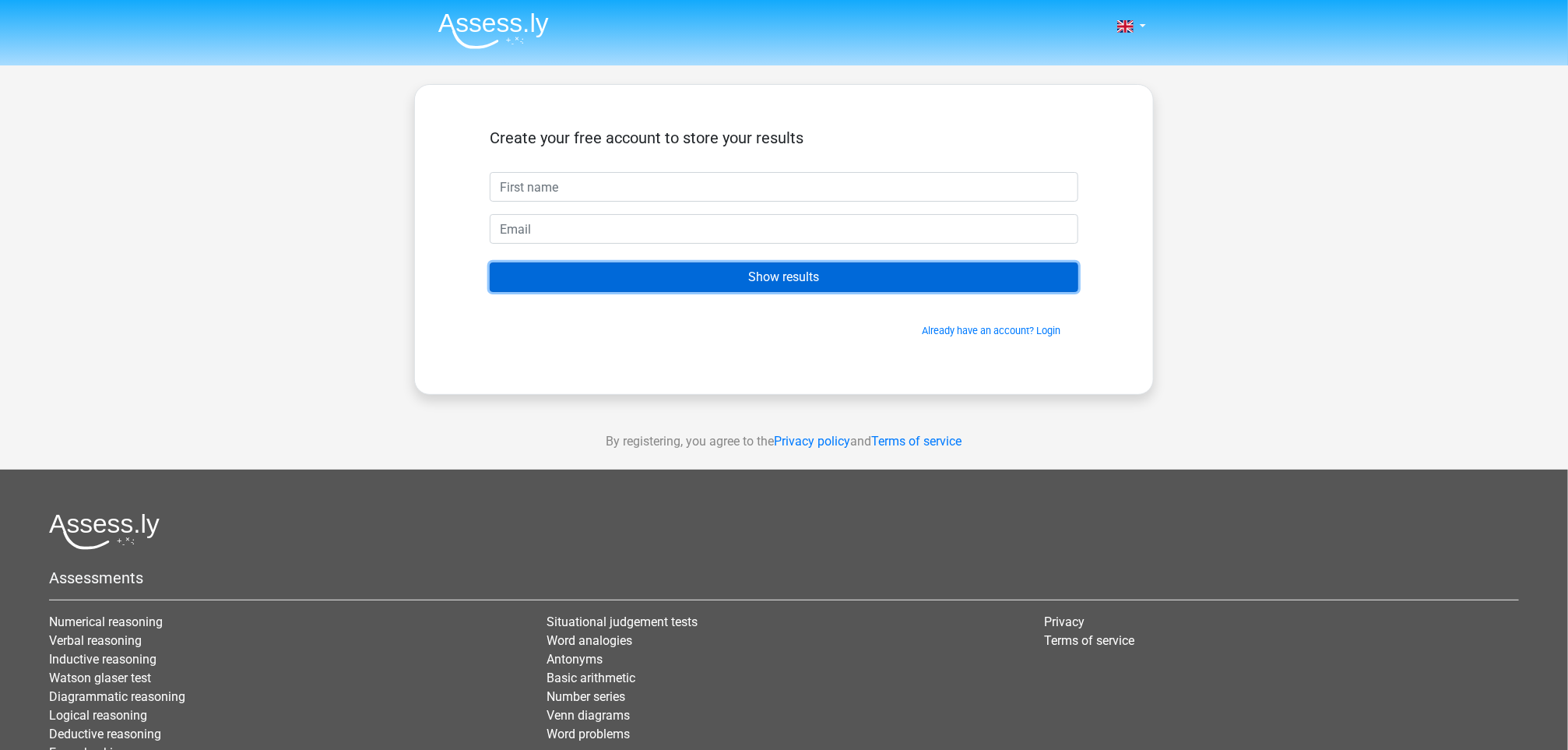
click at [755, 274] on input "Show results" at bounding box center [784, 277] width 589 height 29
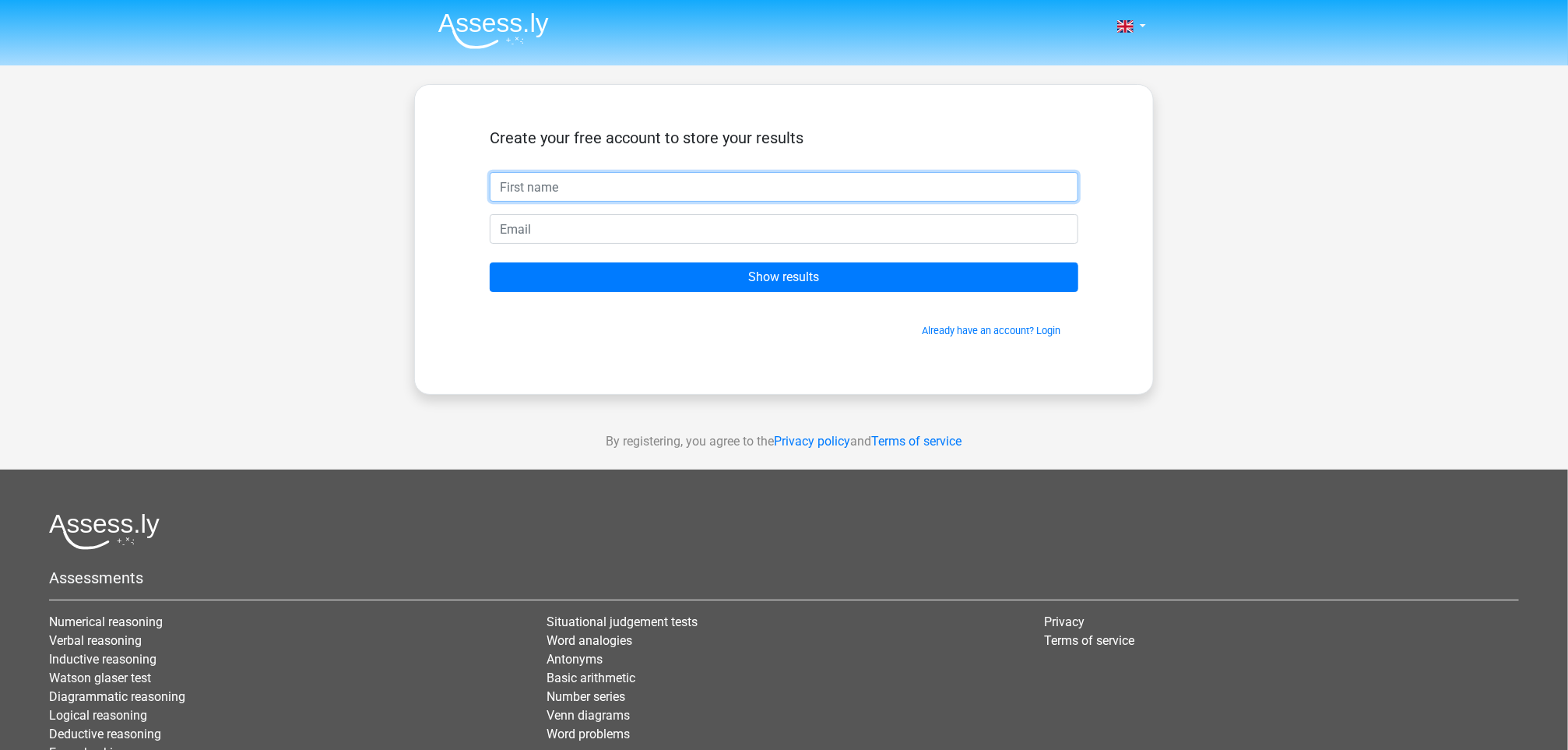
click at [561, 188] on input "text" at bounding box center [784, 186] width 589 height 29
type input "Md Shafiqul"
click at [554, 233] on input "email" at bounding box center [784, 228] width 589 height 29
type input "shafiqul36@gmail.com"
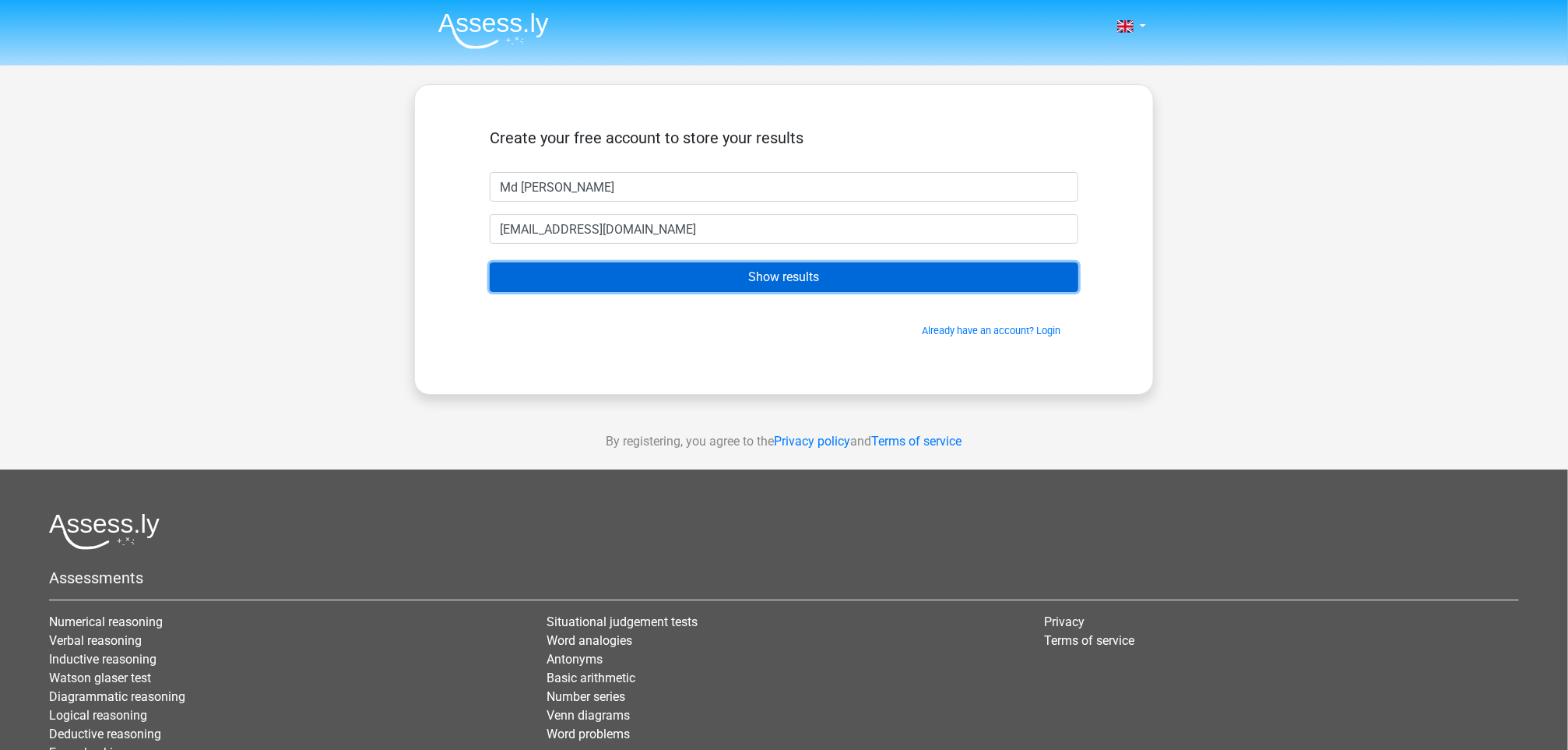
click at [762, 286] on input "Show results" at bounding box center [784, 277] width 589 height 29
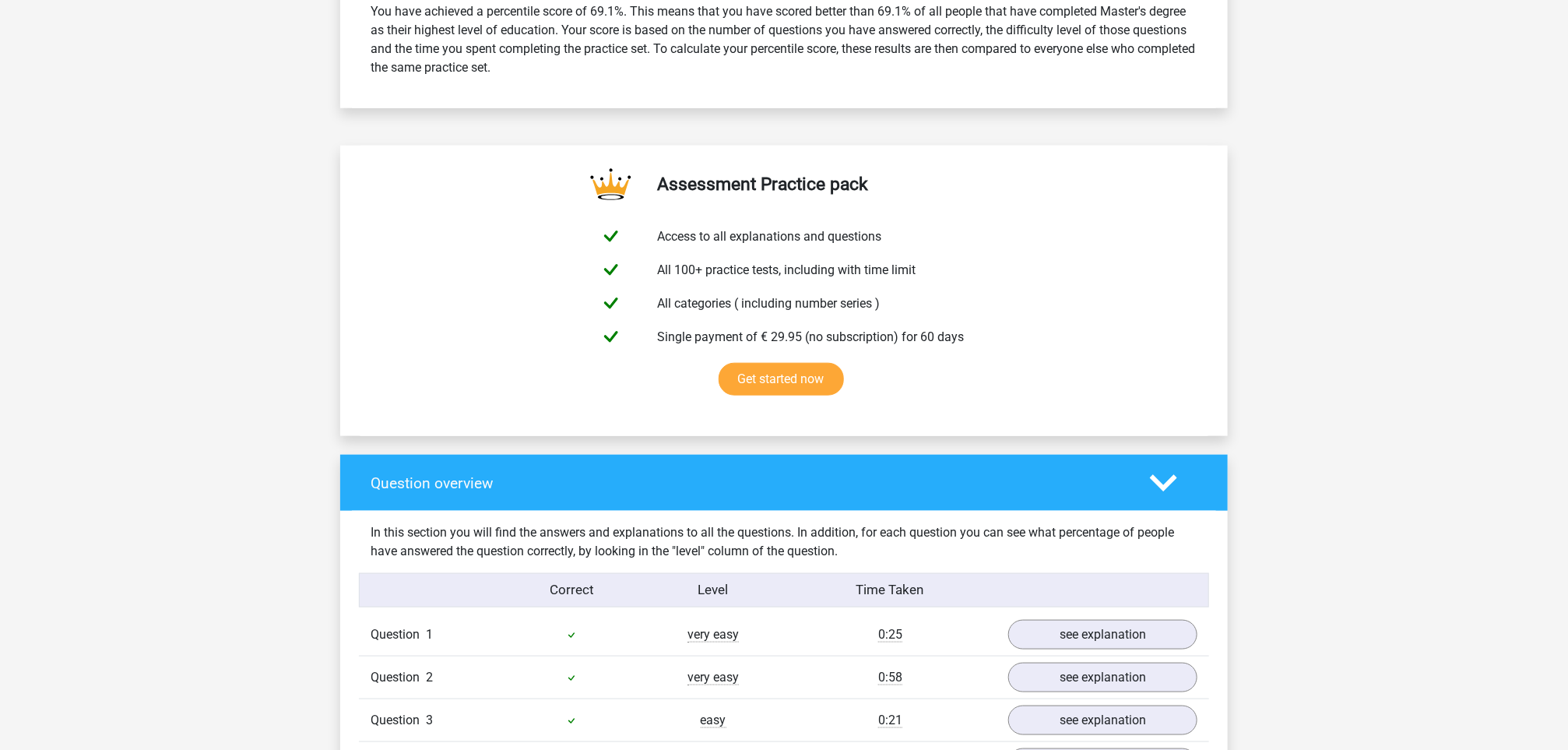
scroll to position [1168, 0]
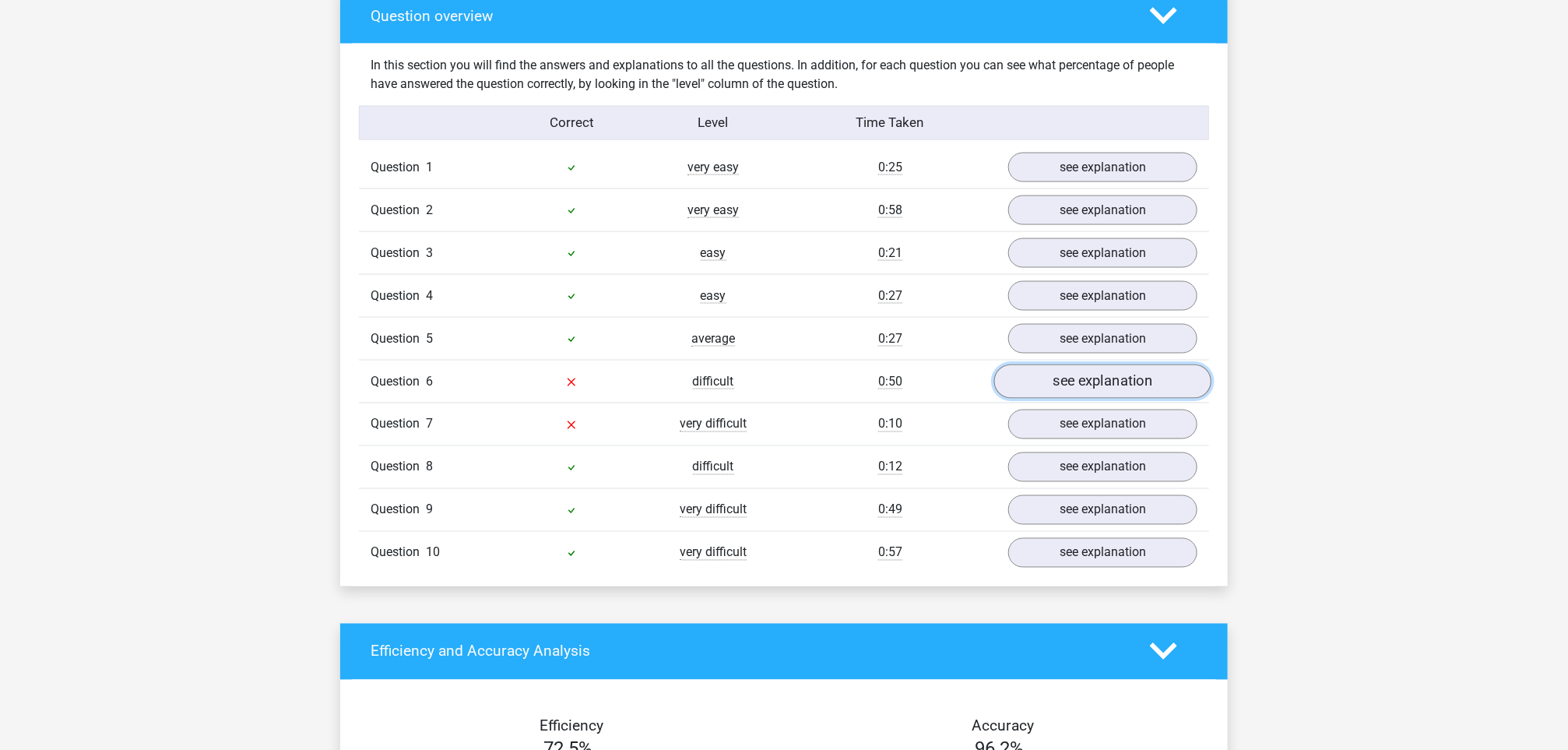
click at [1080, 384] on link "see explanation" at bounding box center [1103, 381] width 218 height 34
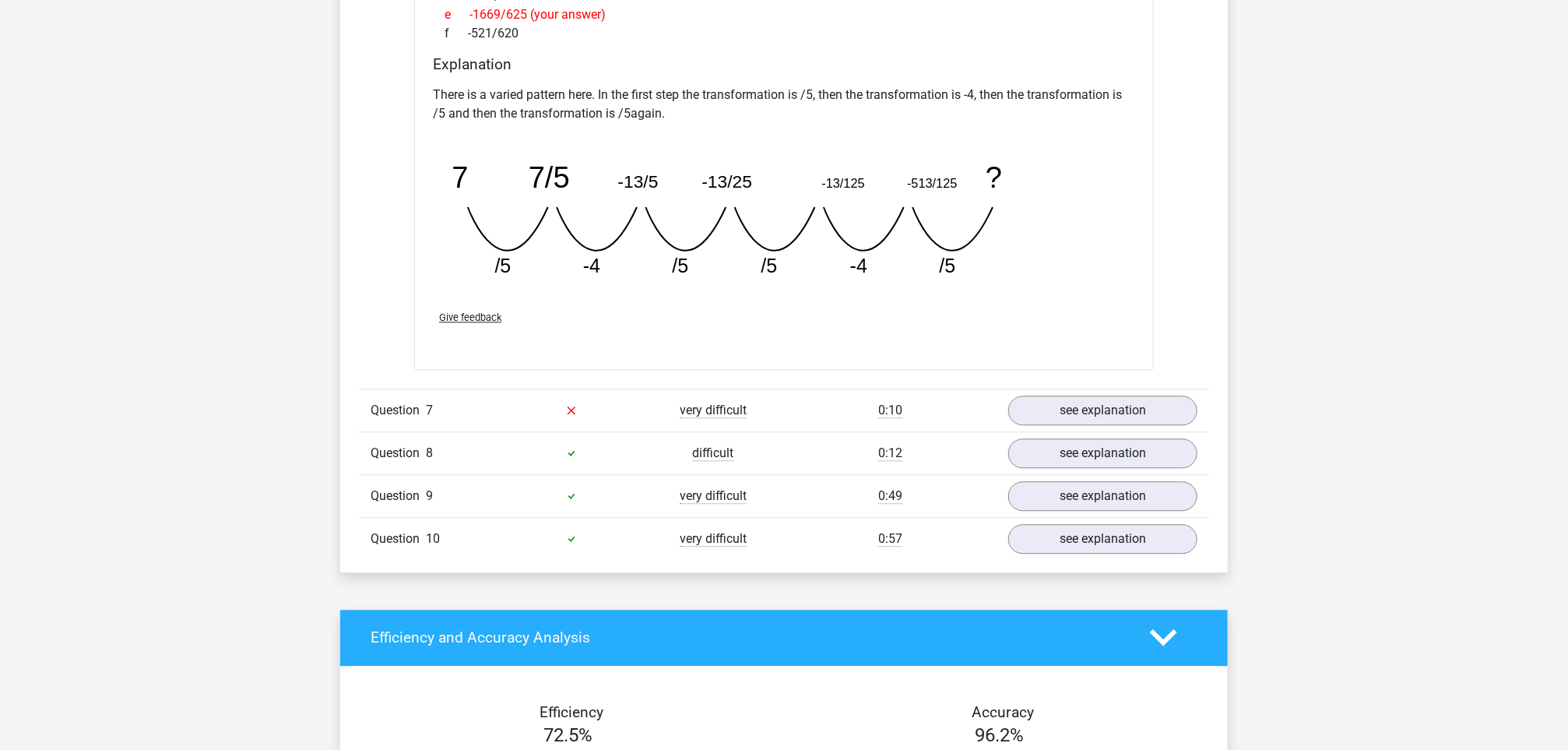
scroll to position [1985, 0]
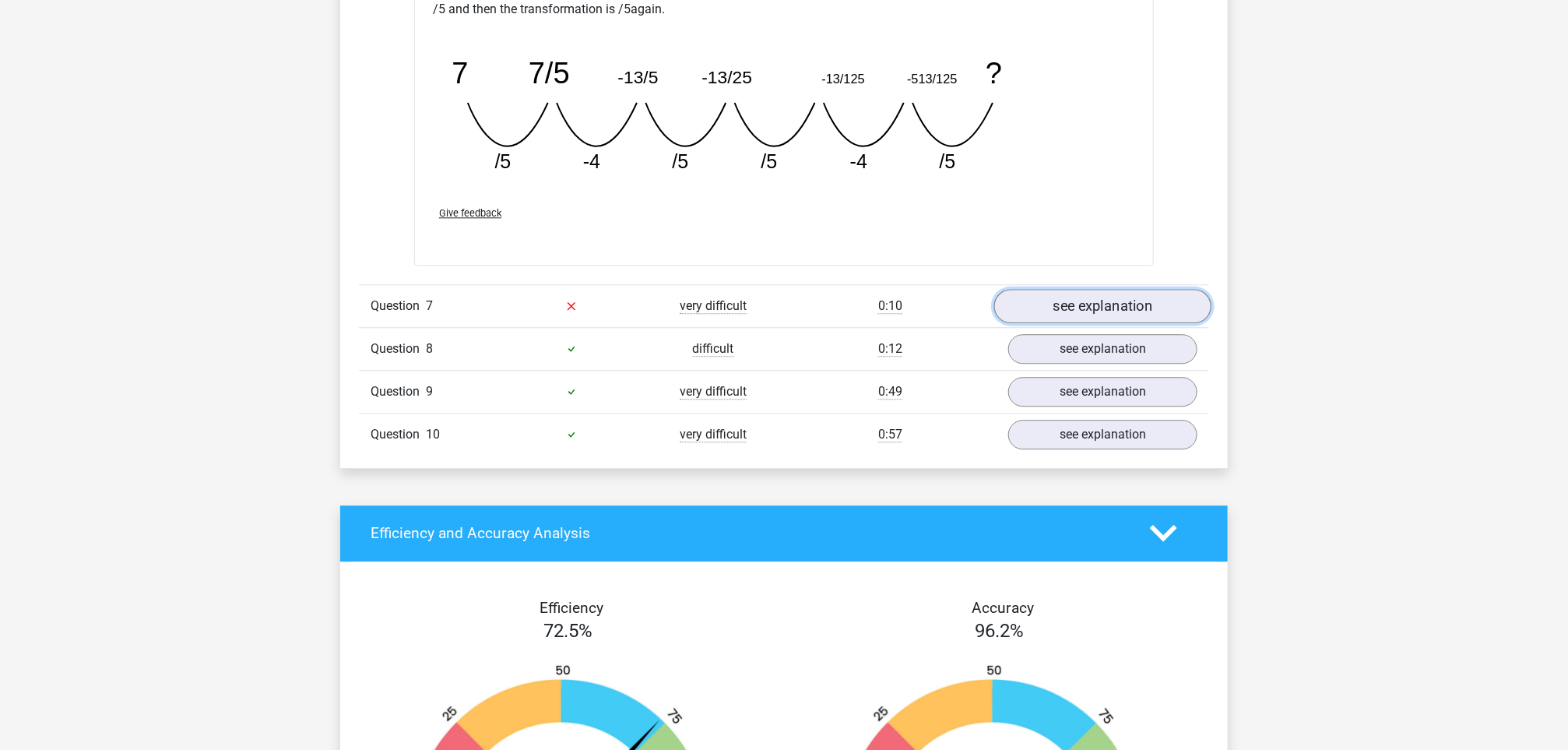
click at [1103, 313] on link "see explanation" at bounding box center [1103, 306] width 218 height 34
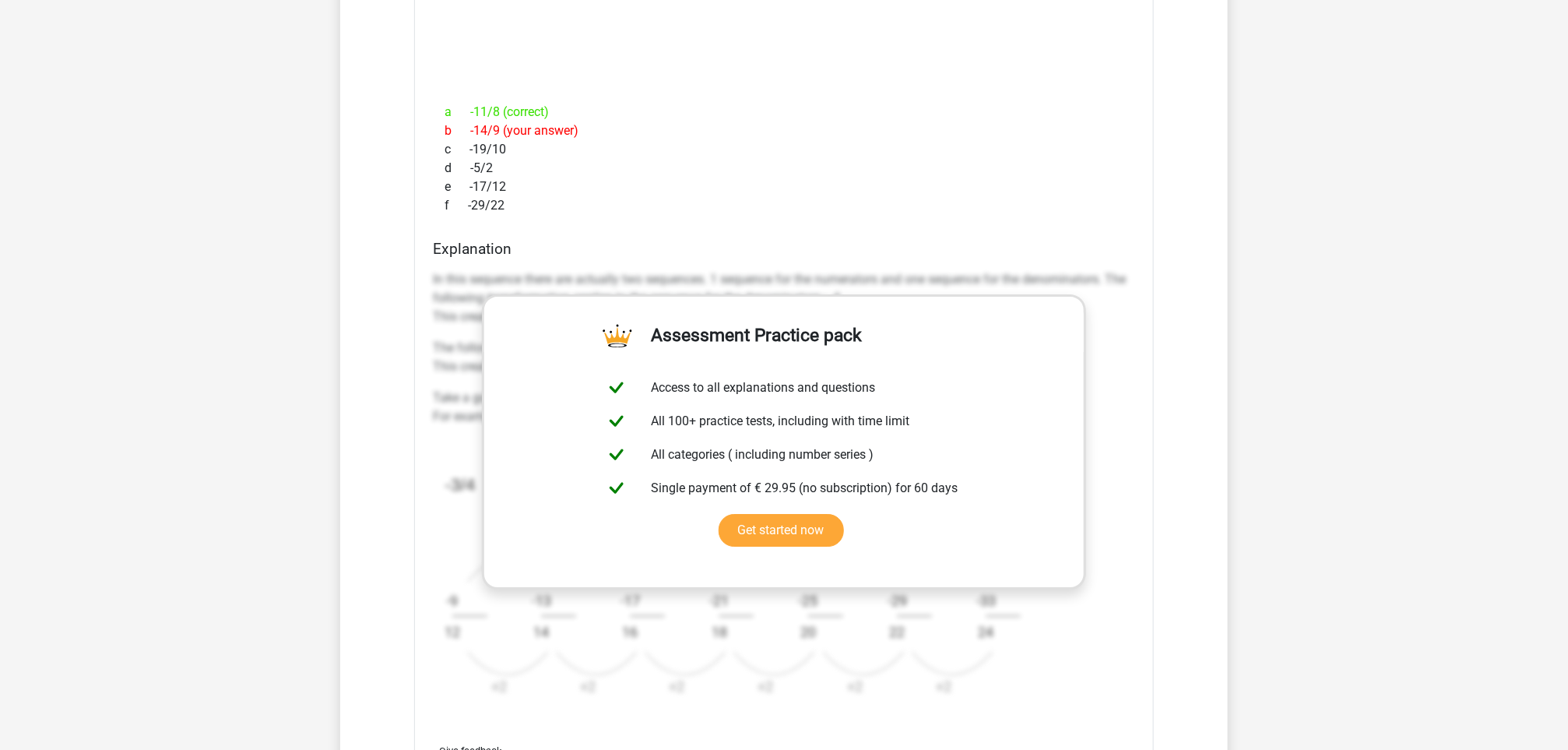
scroll to position [2452, 0]
